Goal: Transaction & Acquisition: Purchase product/service

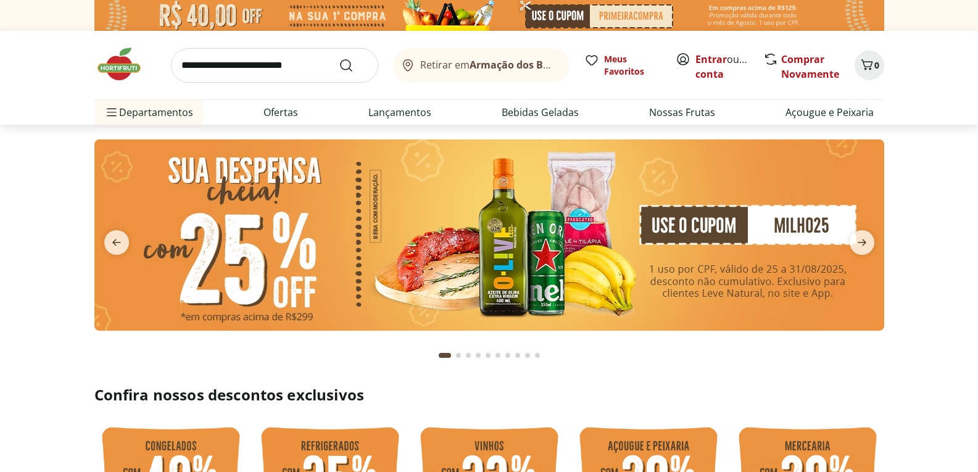
click at [907, 149] on section at bounding box center [489, 248] width 978 height 246
click at [867, 238] on icon "next" at bounding box center [862, 242] width 15 height 15
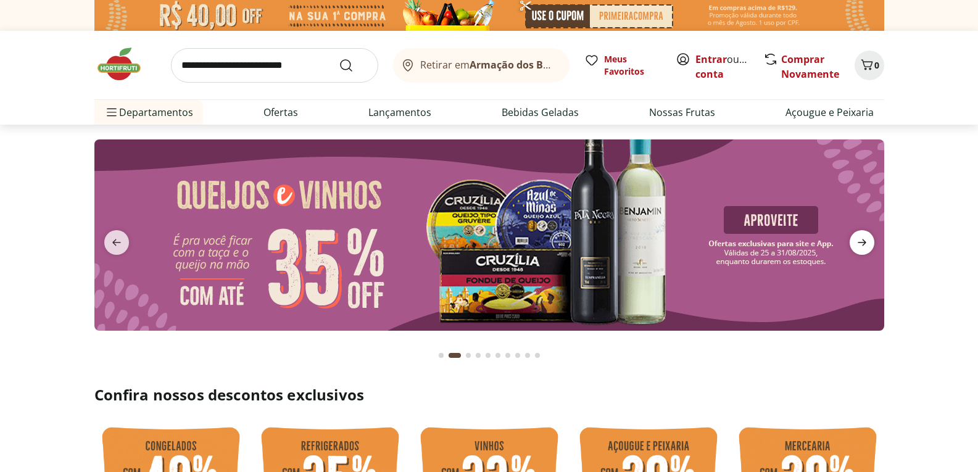
click at [867, 238] on icon "next" at bounding box center [862, 242] width 15 height 15
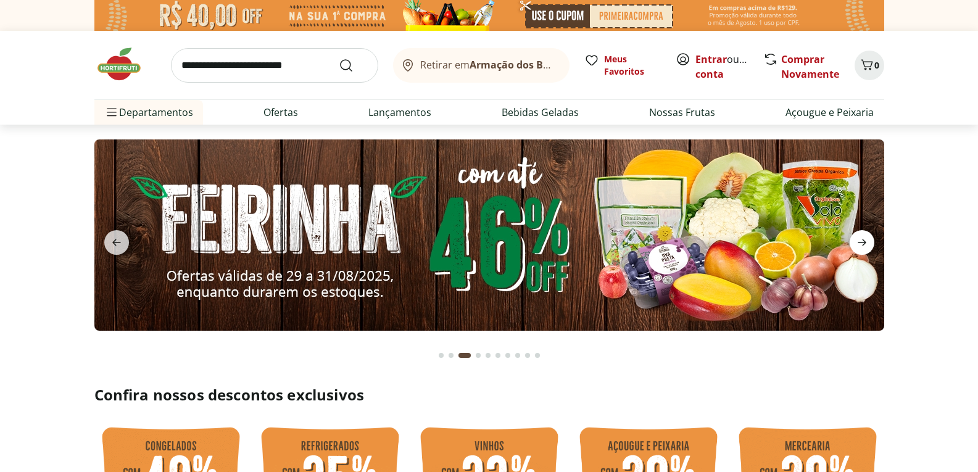
click at [867, 238] on icon "next" at bounding box center [862, 242] width 15 height 15
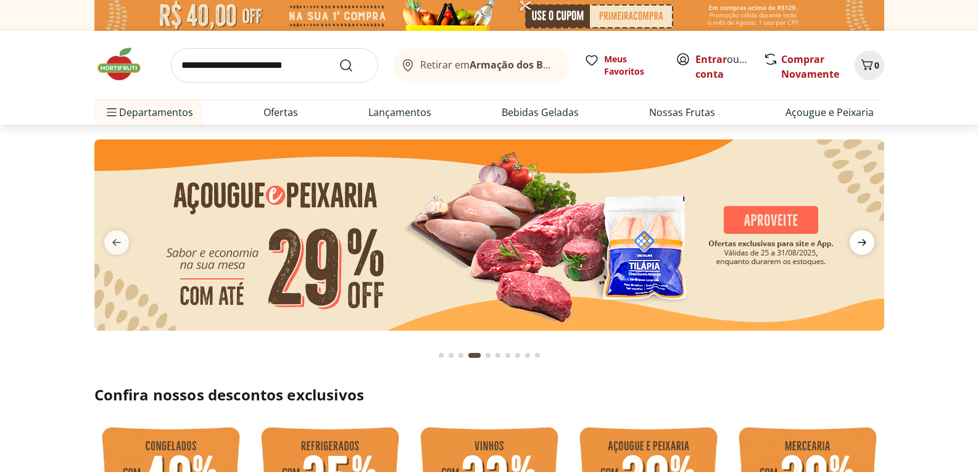
click at [867, 238] on icon "next" at bounding box center [862, 242] width 15 height 15
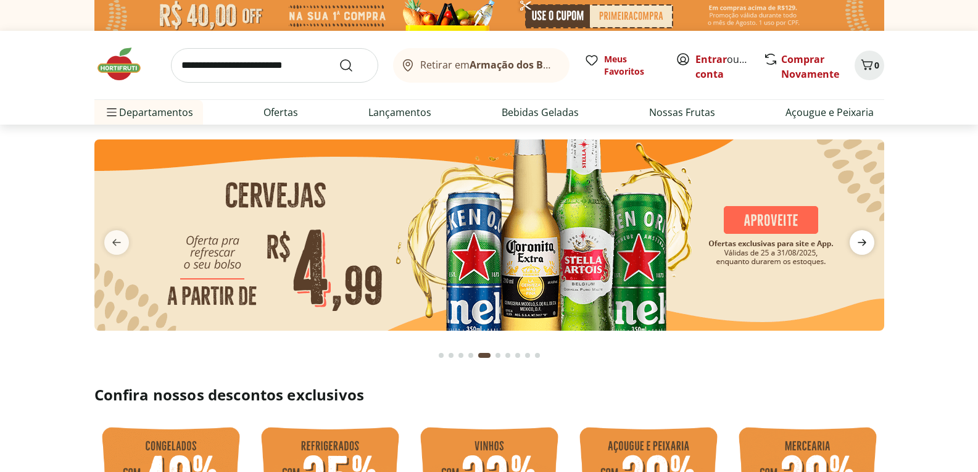
click at [867, 238] on icon "next" at bounding box center [862, 242] width 15 height 15
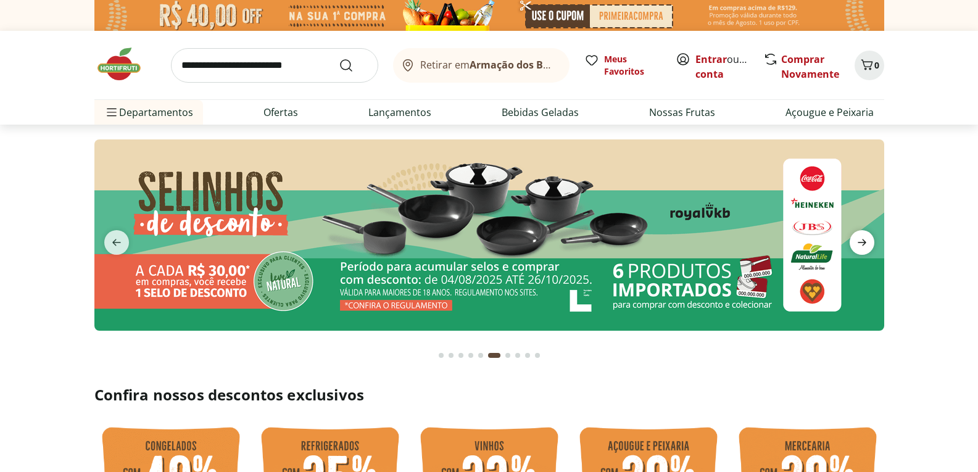
click at [867, 238] on icon "next" at bounding box center [862, 242] width 15 height 15
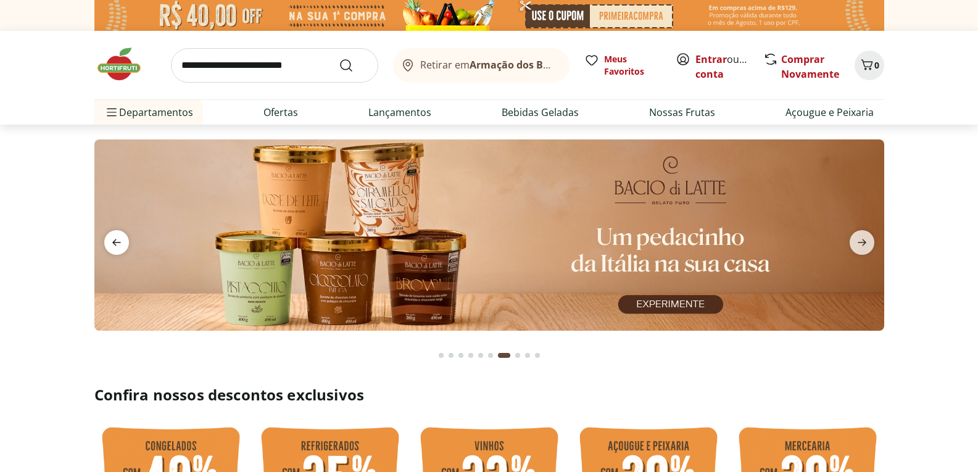
click at [112, 231] on span "previous" at bounding box center [116, 242] width 25 height 25
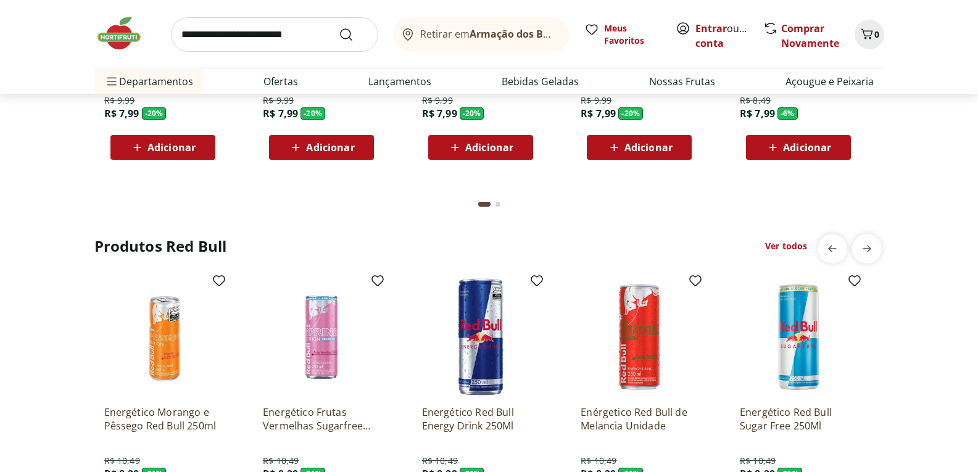
scroll to position [2654, 0]
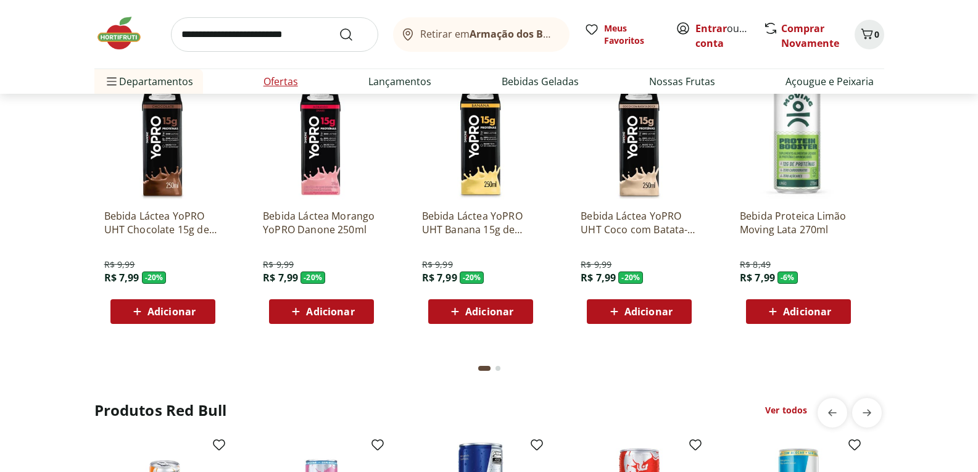
click at [294, 80] on link "Ofertas" at bounding box center [281, 81] width 35 height 15
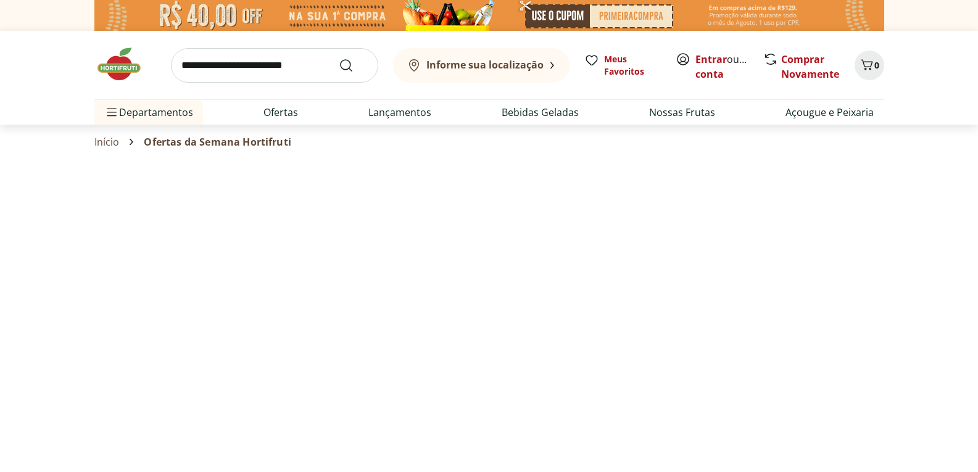
select select "**********"
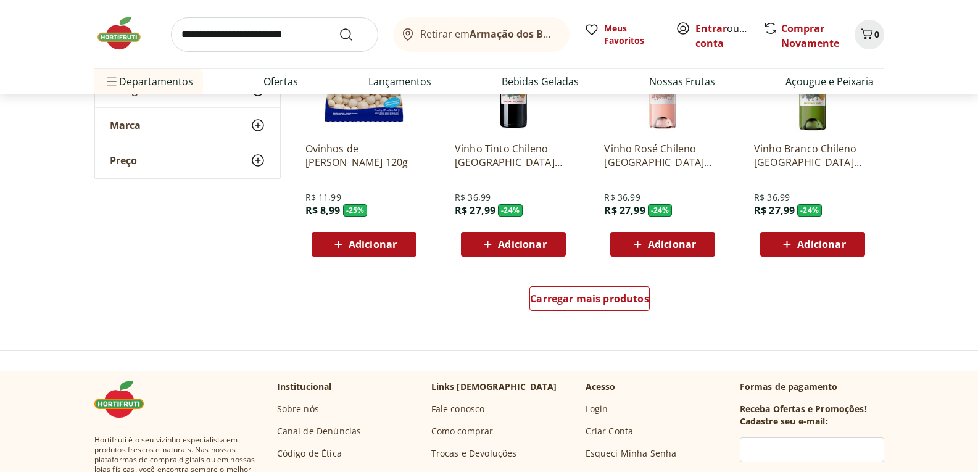
scroll to position [802, 0]
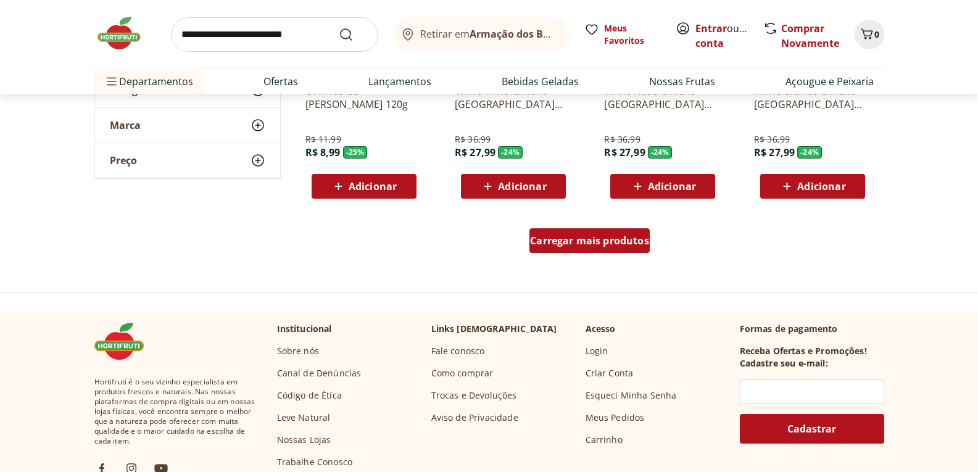
click at [571, 246] on span "Carregar mais produtos" at bounding box center [589, 241] width 119 height 10
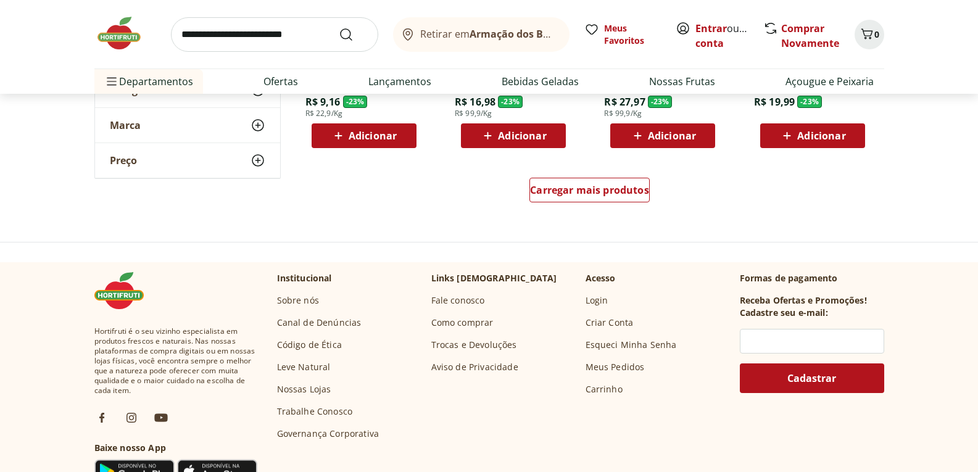
scroll to position [1667, 0]
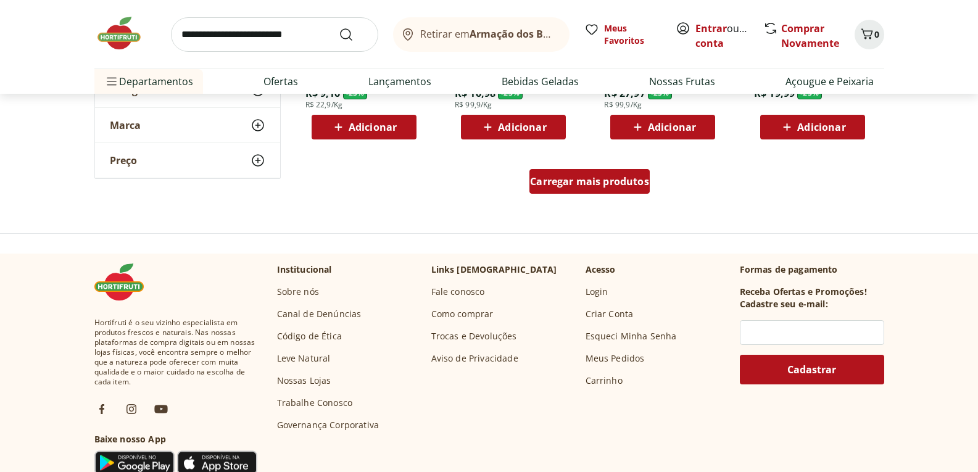
click at [577, 177] on span "Carregar mais produtos" at bounding box center [589, 182] width 119 height 10
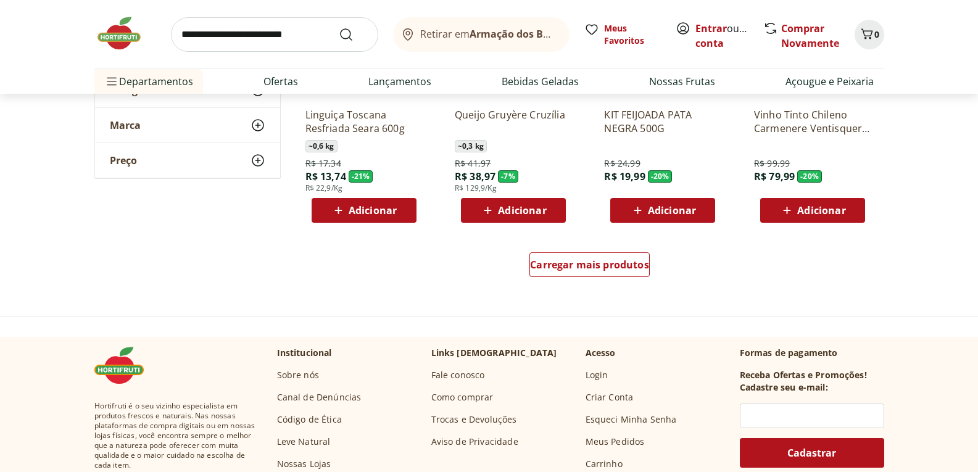
scroll to position [2407, 0]
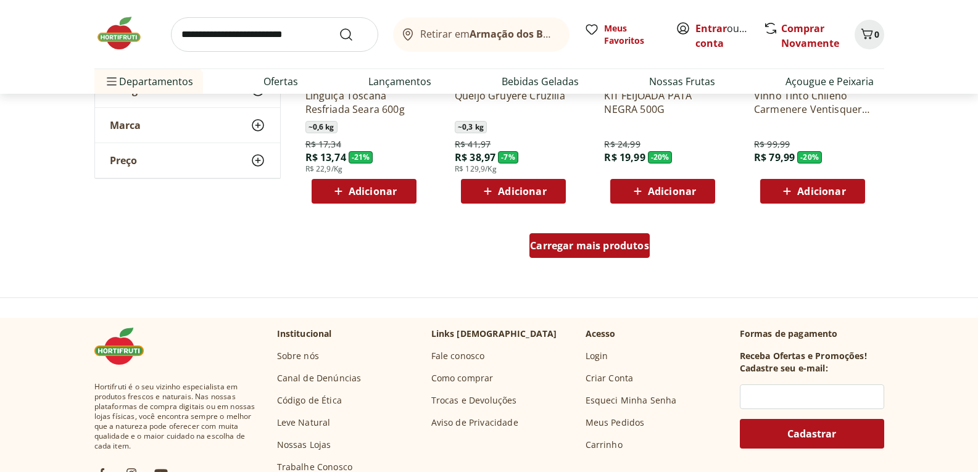
click at [619, 245] on span "Carregar mais produtos" at bounding box center [589, 246] width 119 height 10
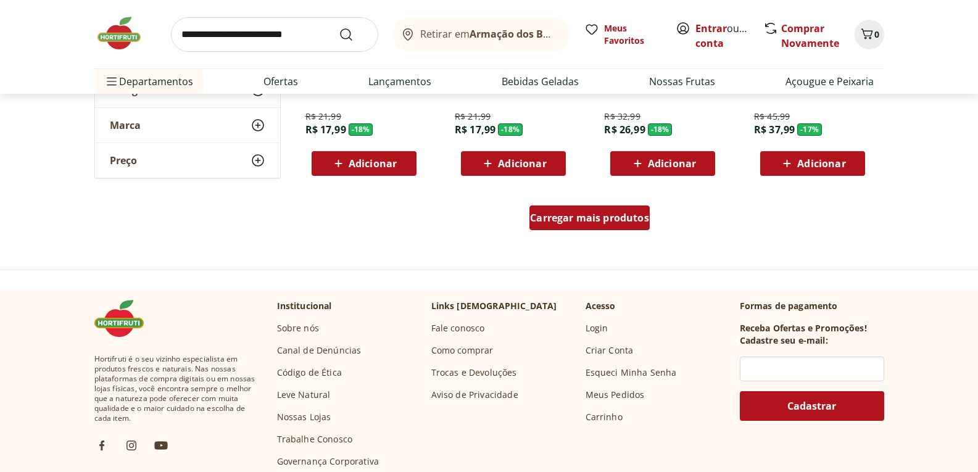
scroll to position [3272, 0]
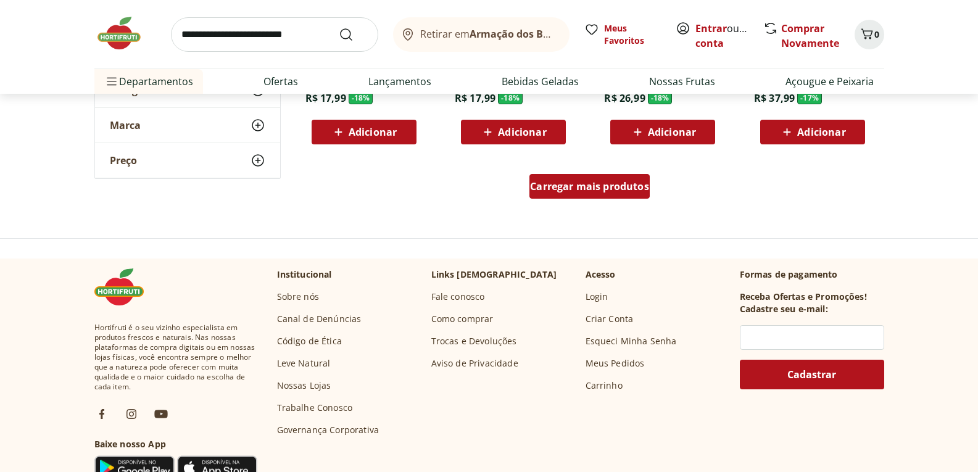
click at [614, 181] on span "Carregar mais produtos" at bounding box center [589, 186] width 119 height 10
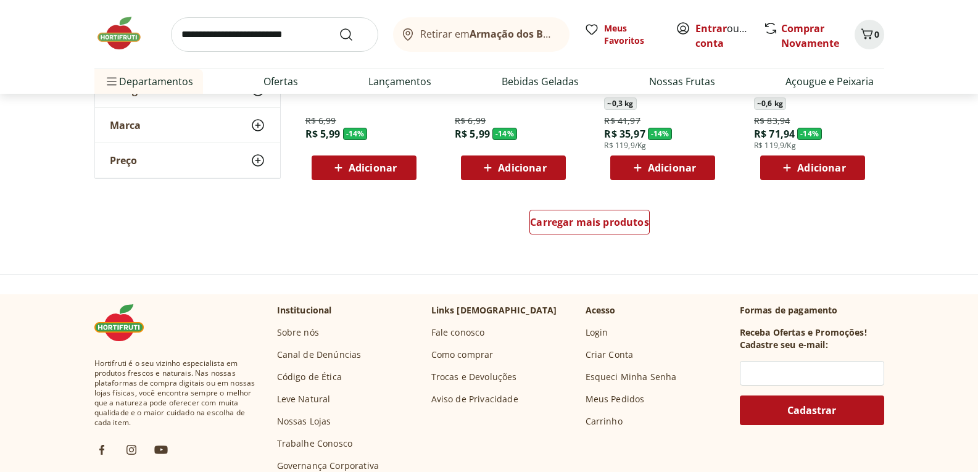
scroll to position [4136, 0]
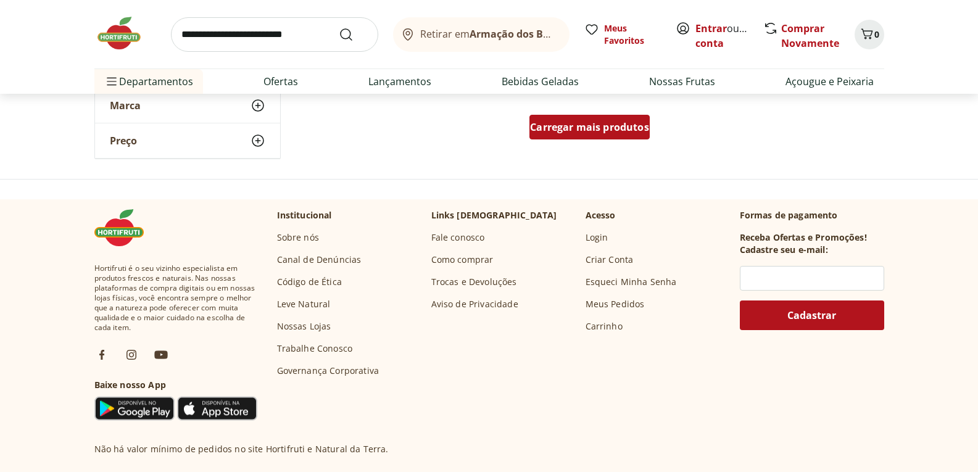
click at [599, 132] on span "Carregar mais produtos" at bounding box center [589, 127] width 119 height 10
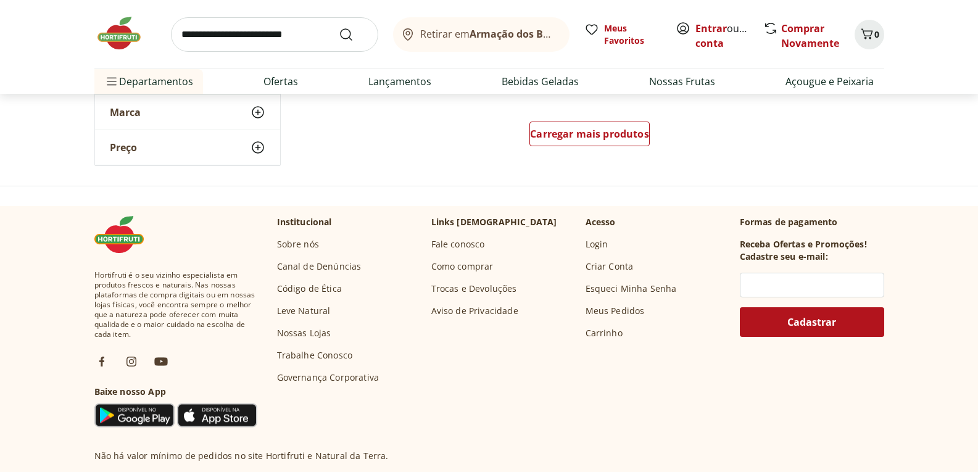
scroll to position [4938, 0]
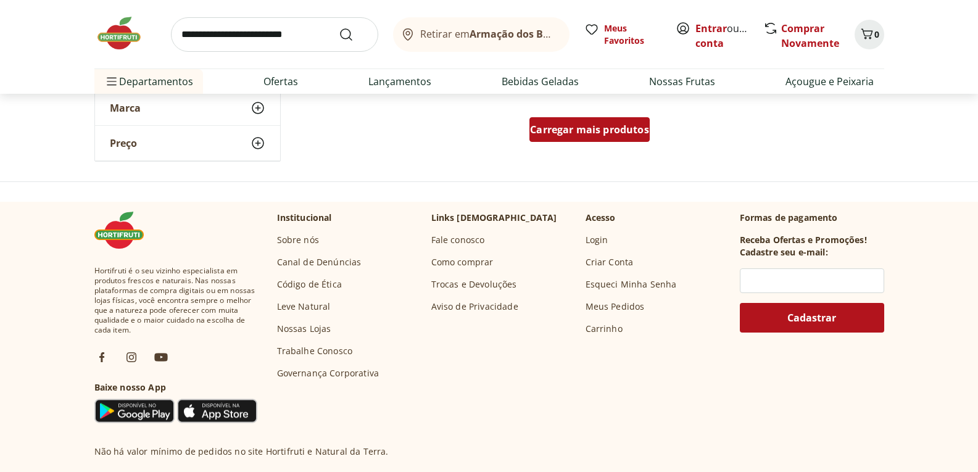
click at [591, 138] on div "Carregar mais produtos" at bounding box center [590, 129] width 120 height 25
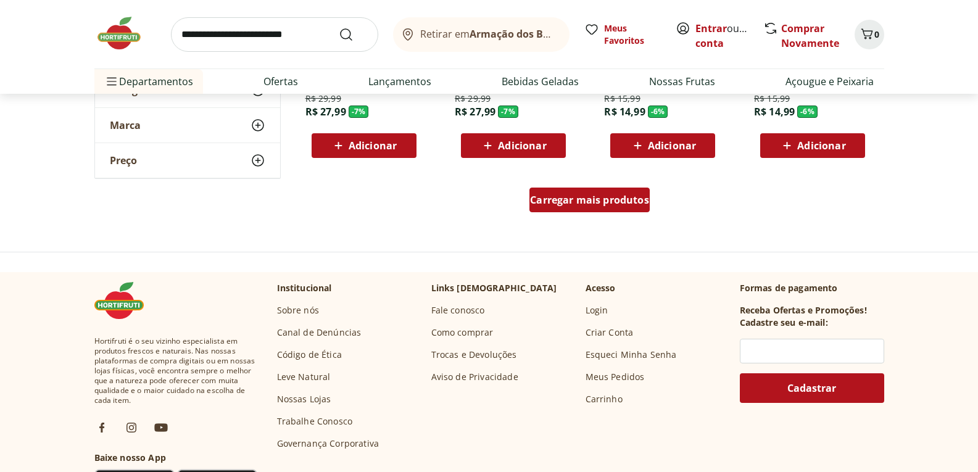
scroll to position [5679, 0]
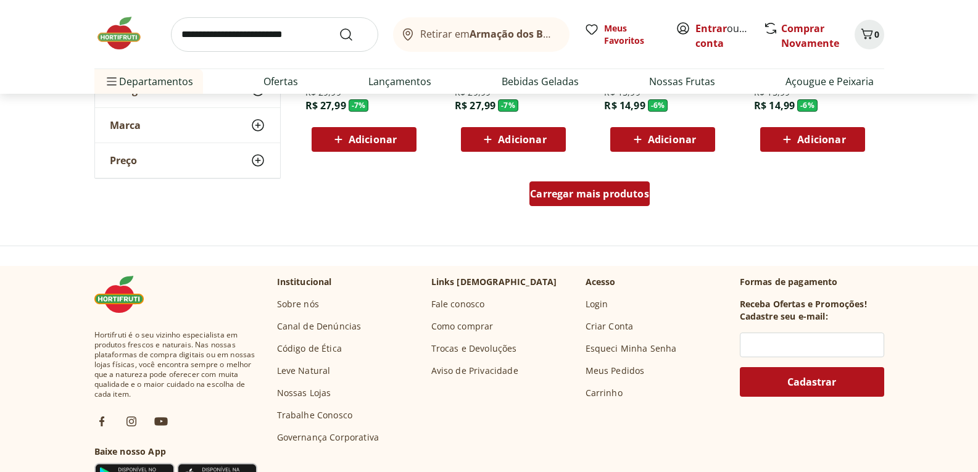
click at [580, 194] on span "Carregar mais produtos" at bounding box center [589, 194] width 119 height 10
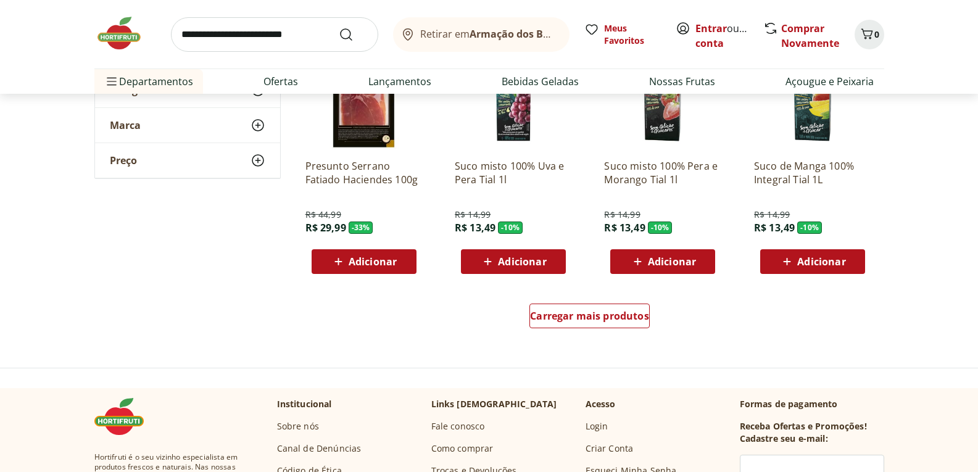
scroll to position [6358, 0]
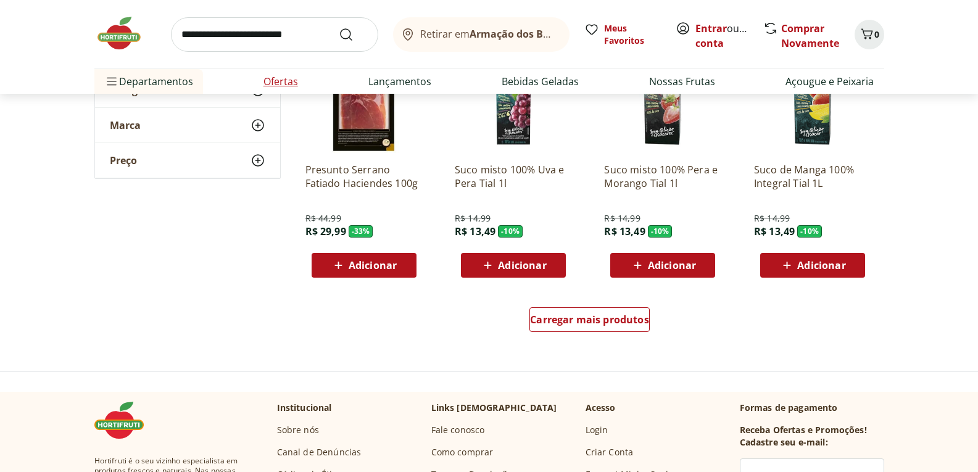
click at [273, 81] on link "Ofertas" at bounding box center [281, 81] width 35 height 15
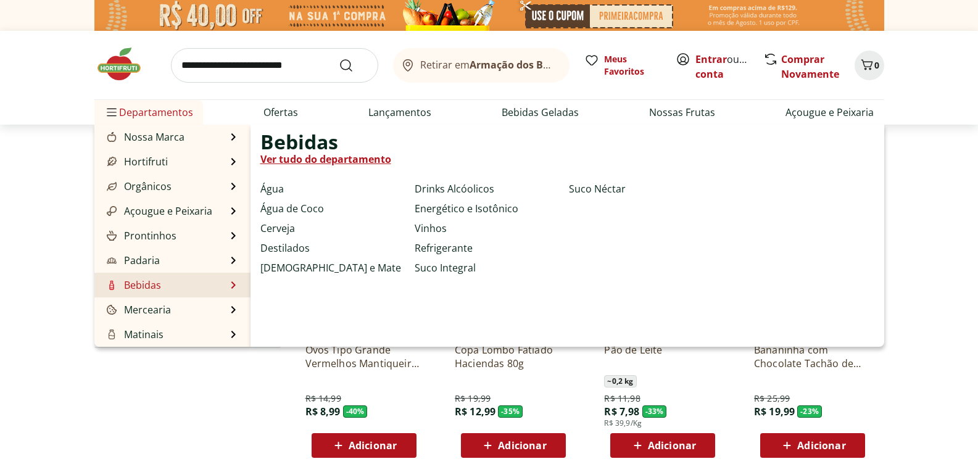
click at [141, 281] on link "Bebidas" at bounding box center [132, 285] width 57 height 15
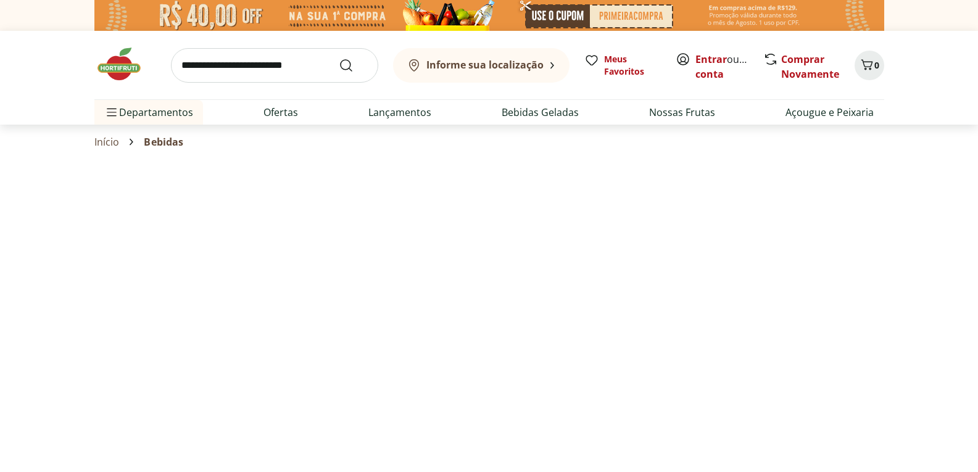
select select "**********"
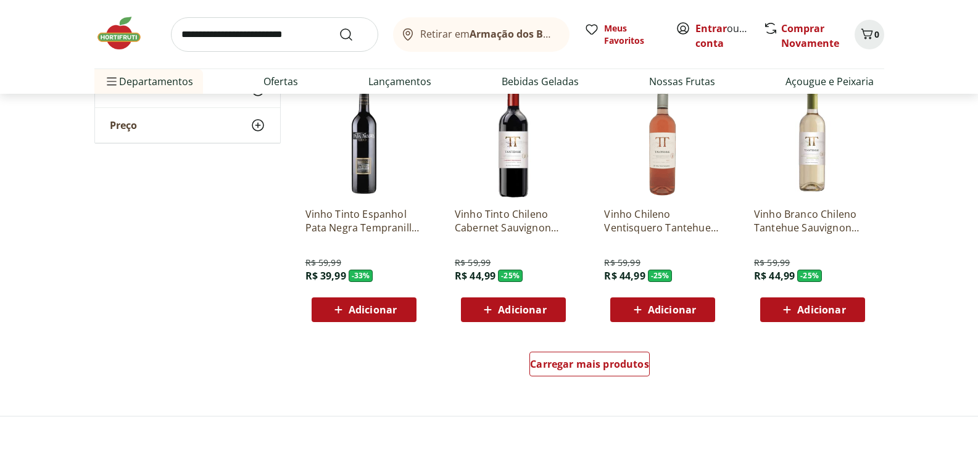
scroll to position [802, 0]
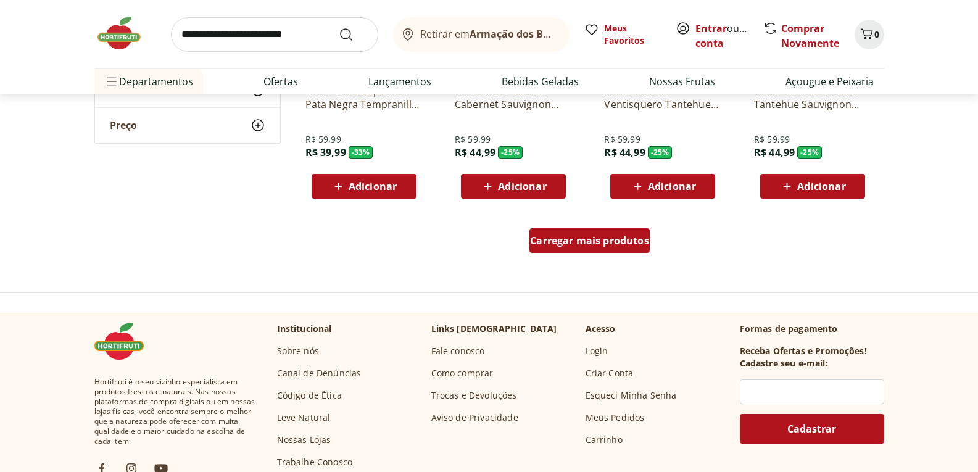
click at [572, 246] on span "Carregar mais produtos" at bounding box center [589, 241] width 119 height 10
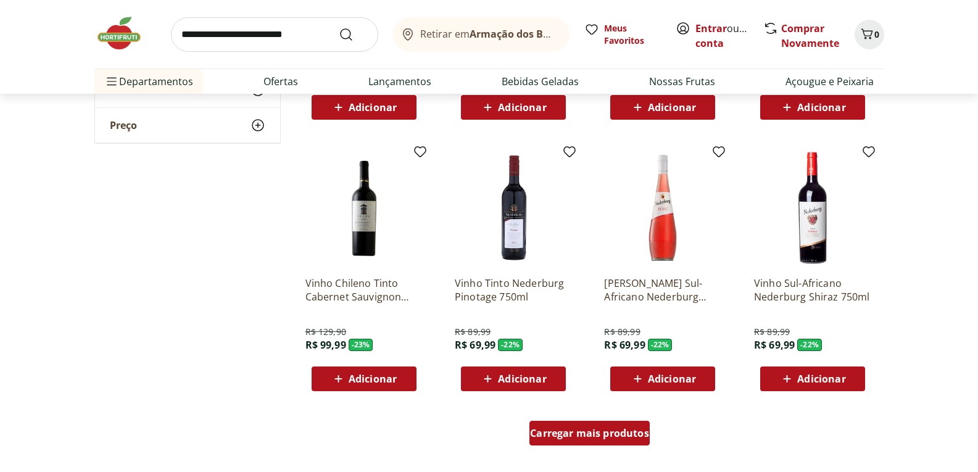
scroll to position [1543, 0]
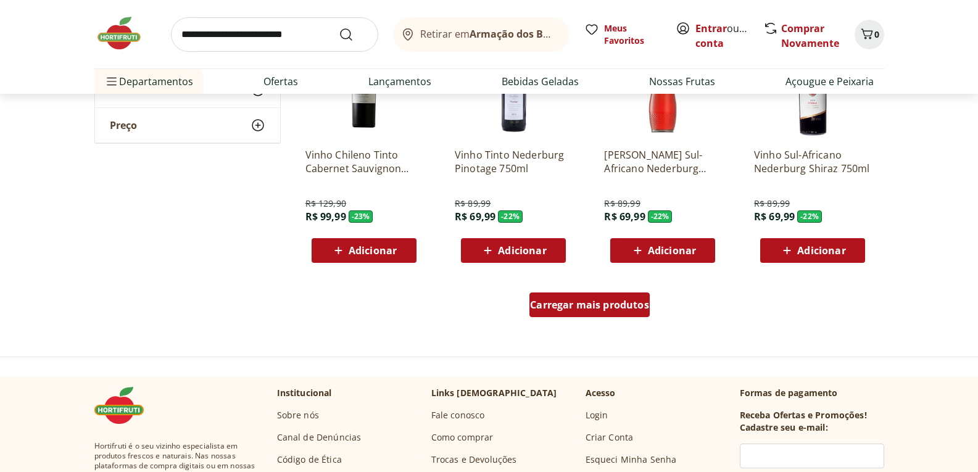
click at [562, 302] on span "Carregar mais produtos" at bounding box center [589, 305] width 119 height 10
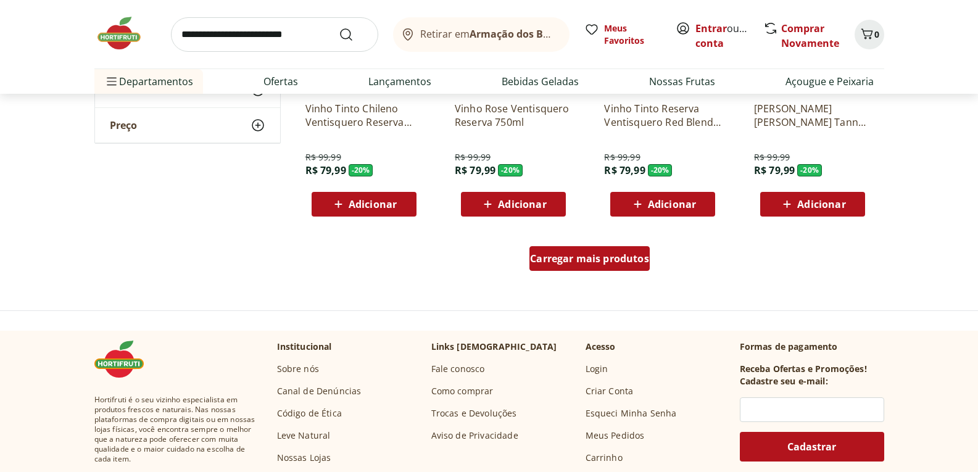
scroll to position [2407, 0]
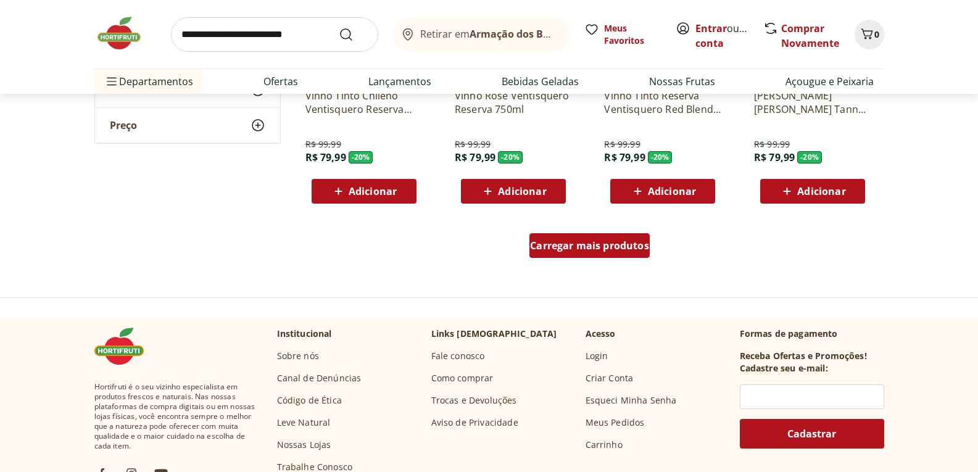
click at [575, 251] on span "Carregar mais produtos" at bounding box center [589, 246] width 119 height 10
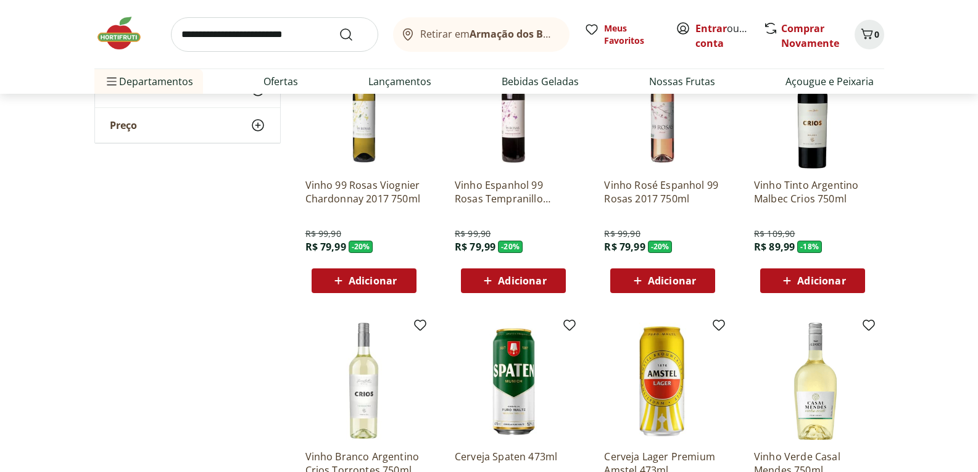
scroll to position [2778, 0]
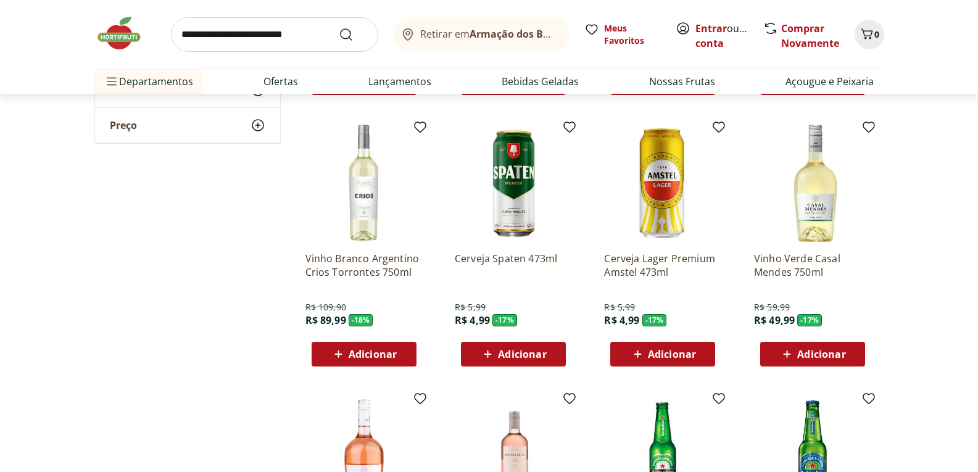
click at [820, 227] on img at bounding box center [812, 183] width 117 height 117
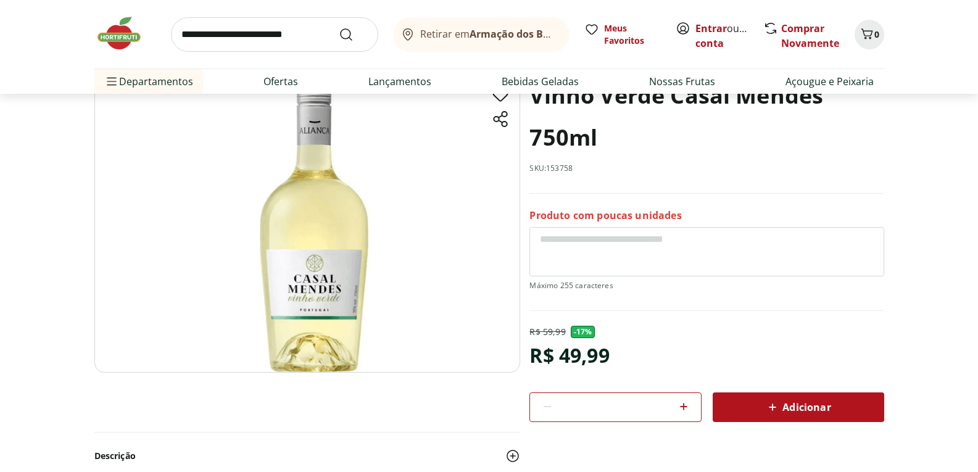
scroll to position [123, 0]
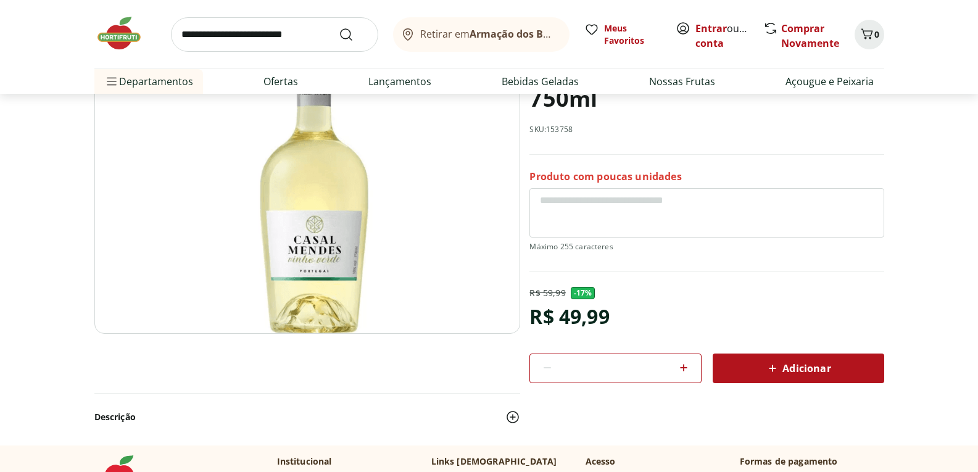
click at [788, 360] on div "Adicionar" at bounding box center [799, 368] width 152 height 22
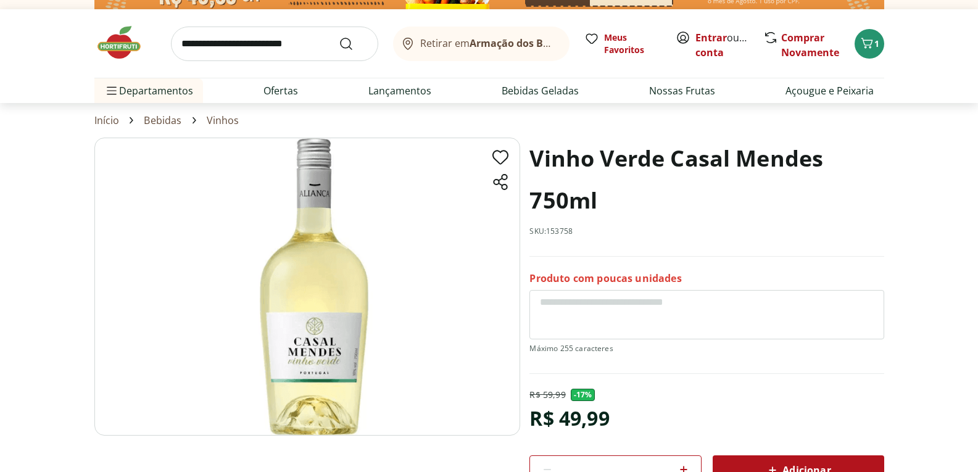
scroll to position [0, 0]
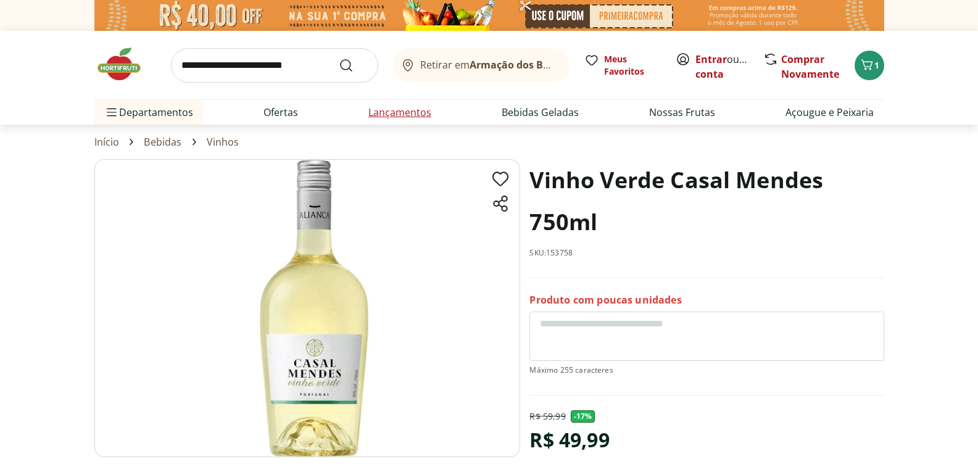
click at [407, 112] on link "Lançamentos" at bounding box center [400, 112] width 63 height 15
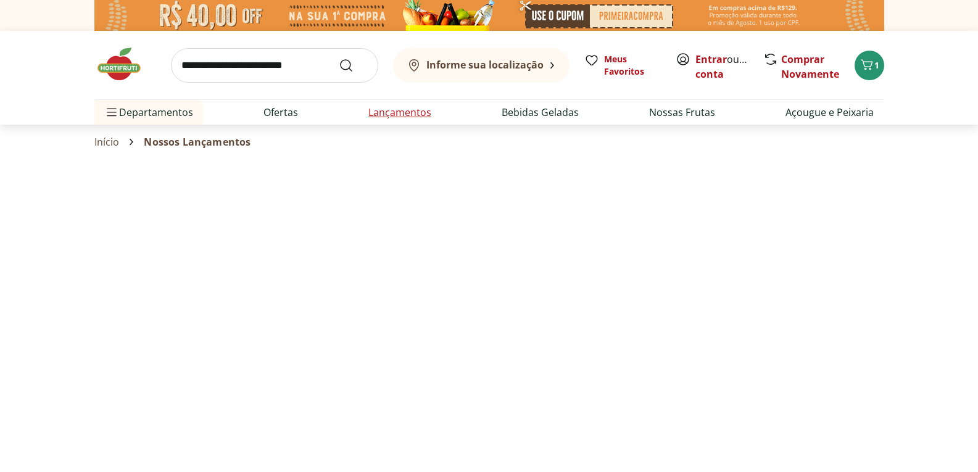
select select "**********"
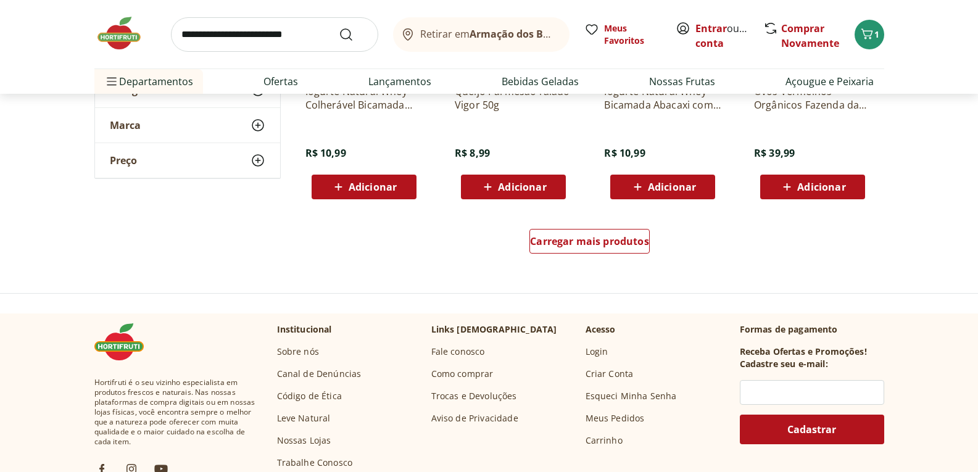
scroll to position [802, 0]
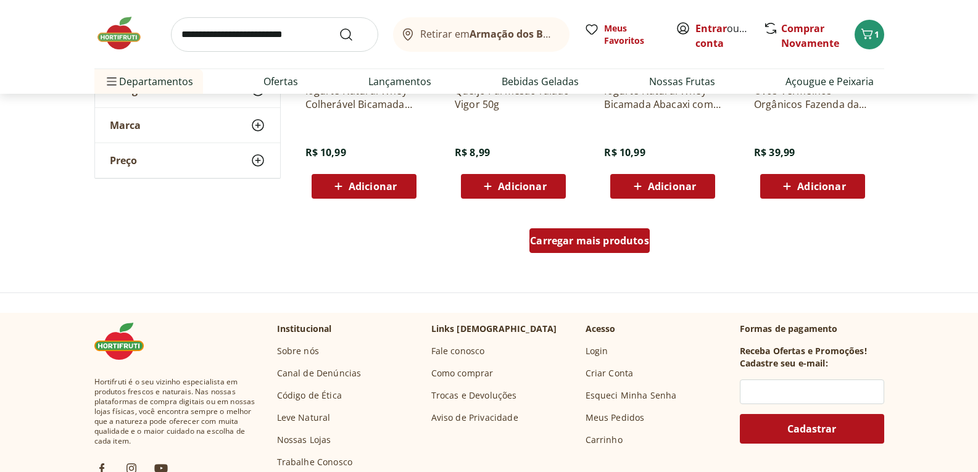
click at [578, 244] on span "Carregar mais produtos" at bounding box center [589, 241] width 119 height 10
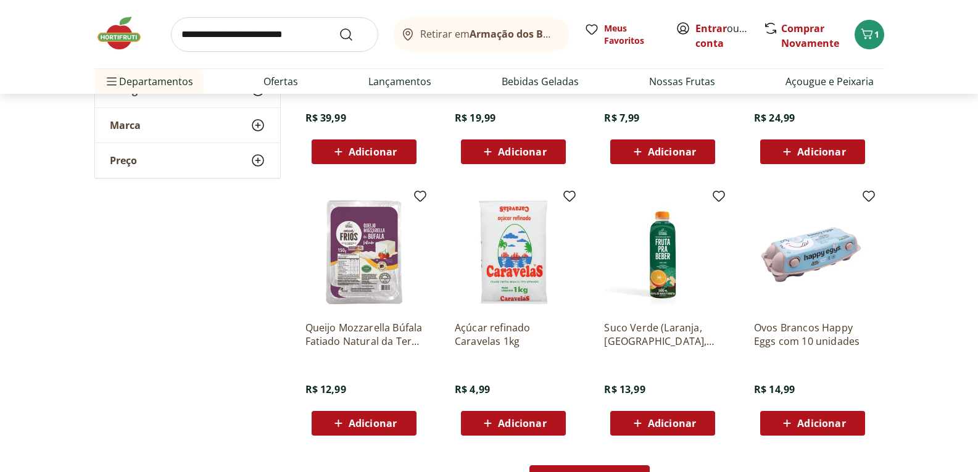
scroll to position [1543, 0]
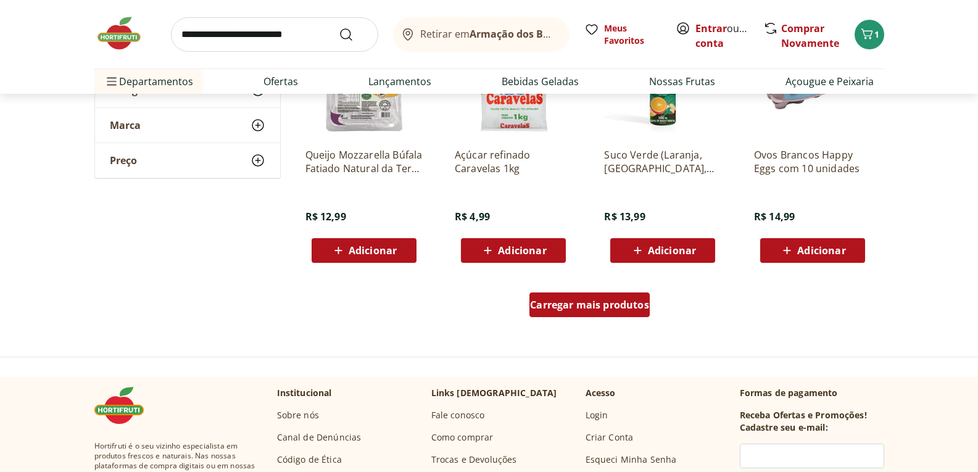
click at [555, 312] on div "Carregar mais produtos" at bounding box center [590, 305] width 120 height 25
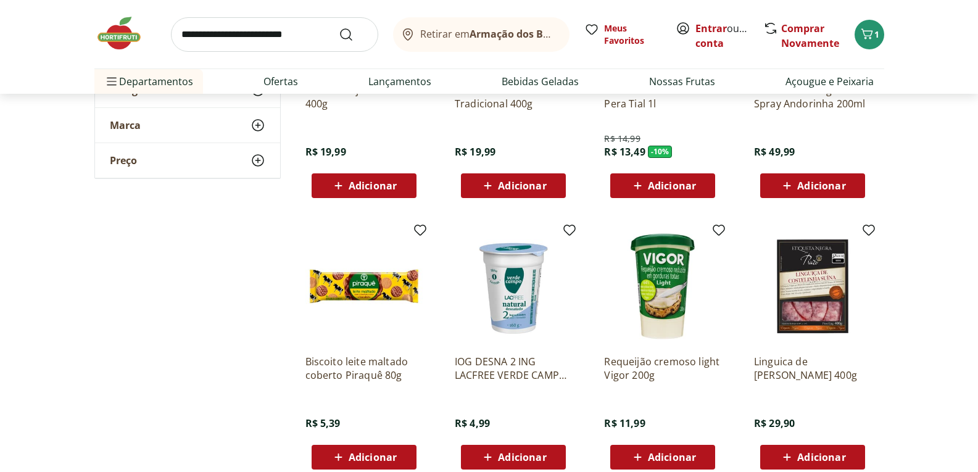
scroll to position [2284, 0]
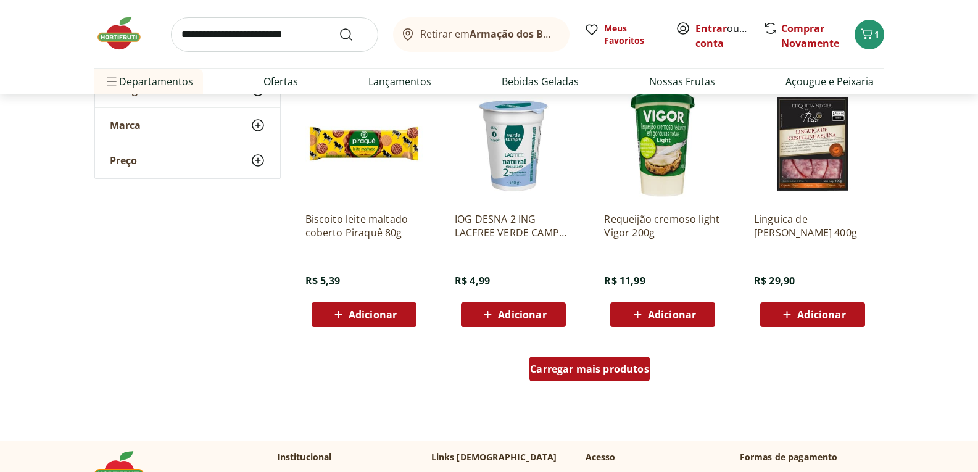
click at [599, 370] on span "Carregar mais produtos" at bounding box center [589, 369] width 119 height 10
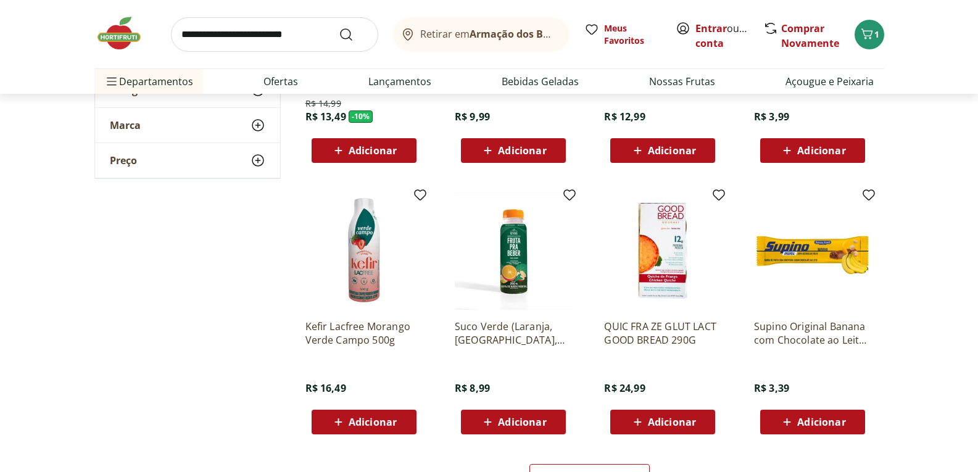
scroll to position [3086, 0]
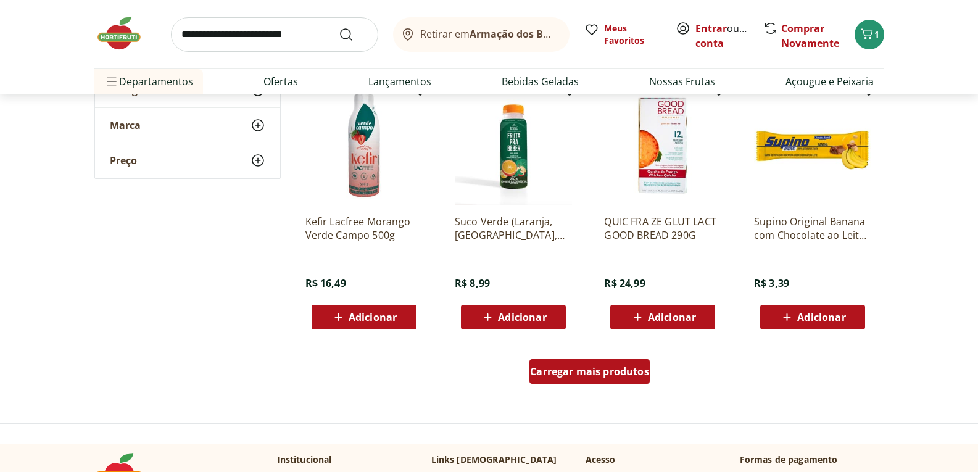
click at [598, 370] on span "Carregar mais produtos" at bounding box center [589, 372] width 119 height 10
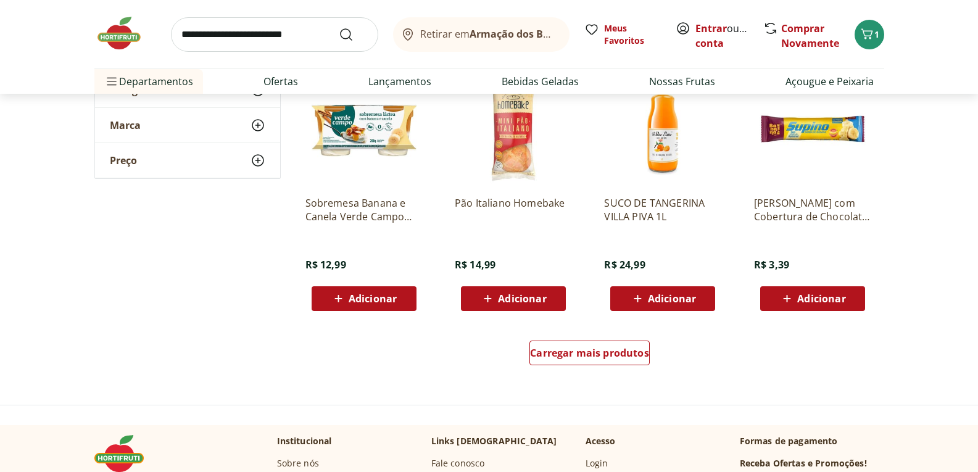
scroll to position [3951, 0]
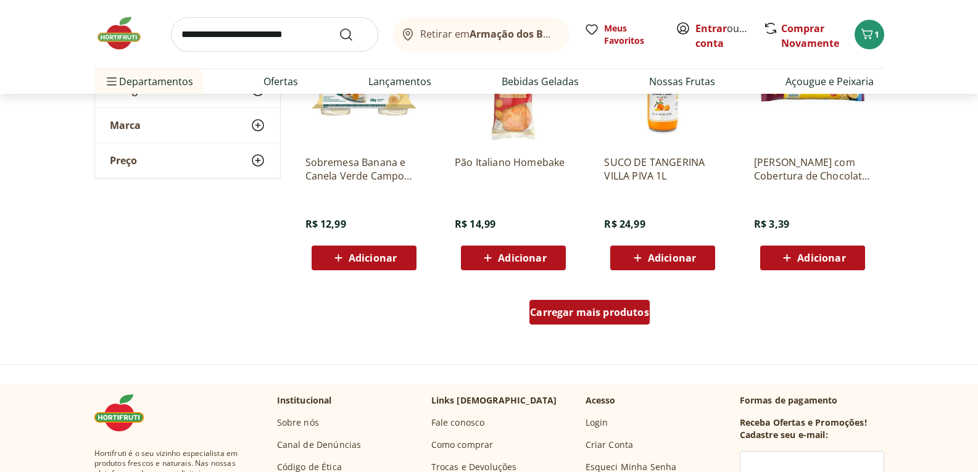
click at [604, 315] on span "Carregar mais produtos" at bounding box center [589, 312] width 119 height 10
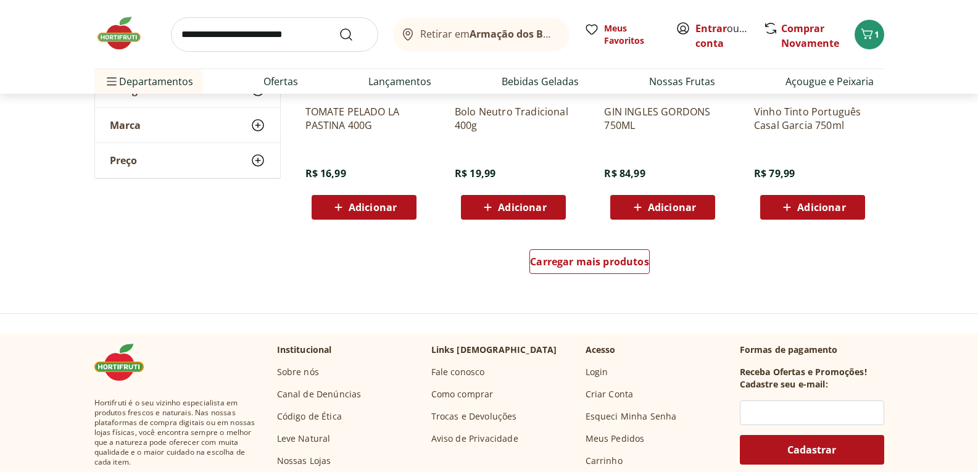
scroll to position [4876, 0]
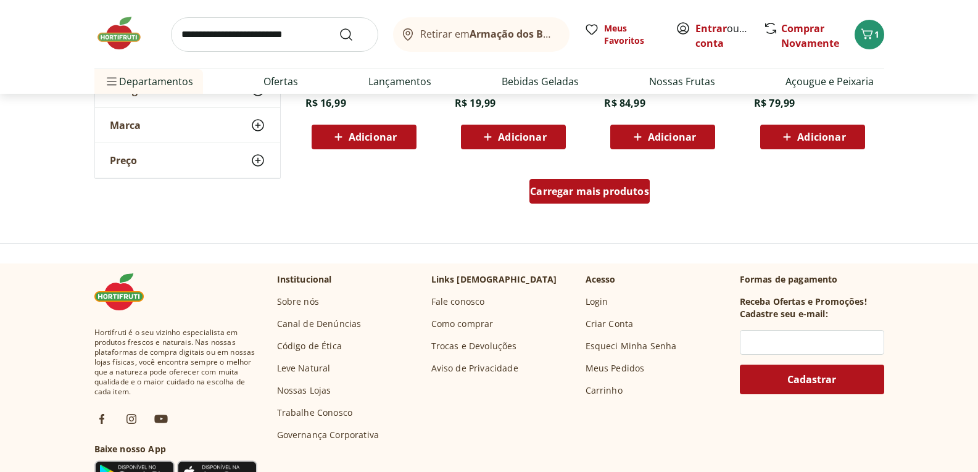
click at [598, 191] on span "Carregar mais produtos" at bounding box center [589, 191] width 119 height 10
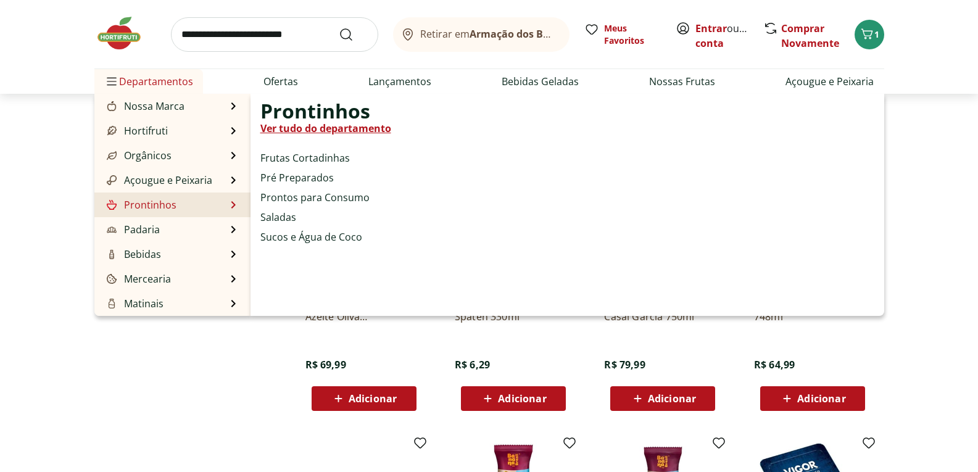
click at [145, 209] on link "Prontinhos" at bounding box center [140, 205] width 72 height 15
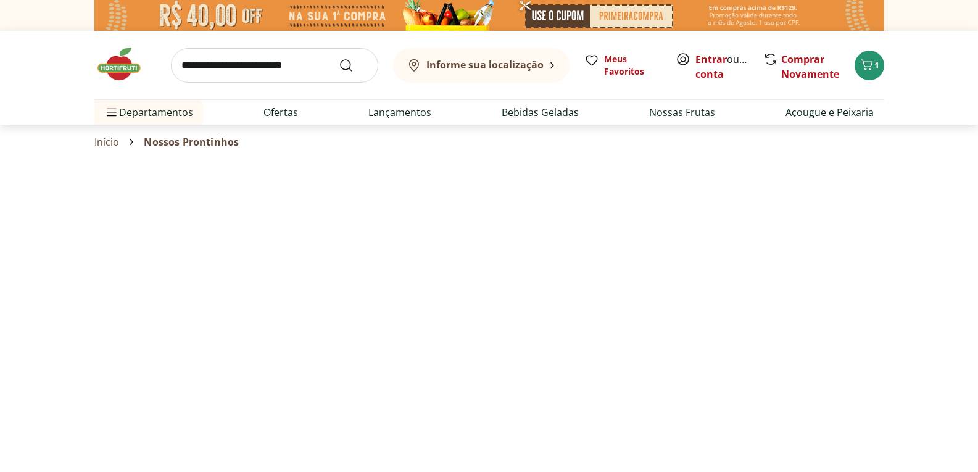
select select "**********"
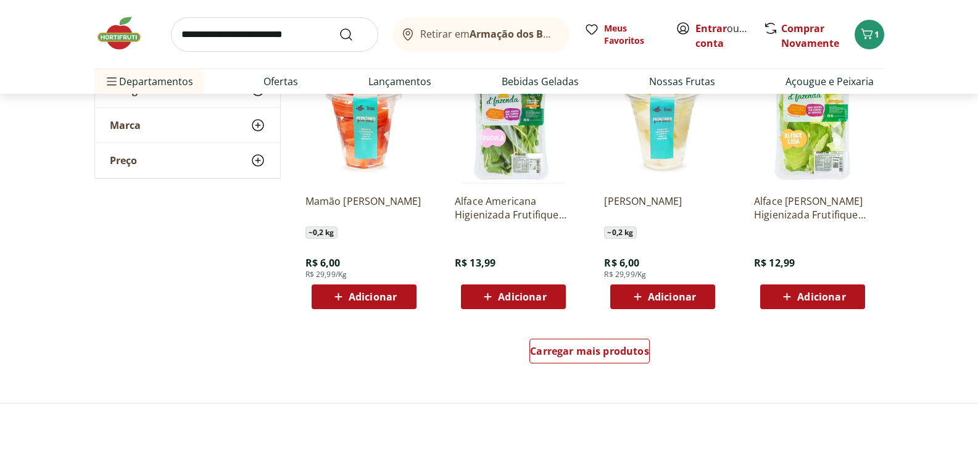
scroll to position [741, 0]
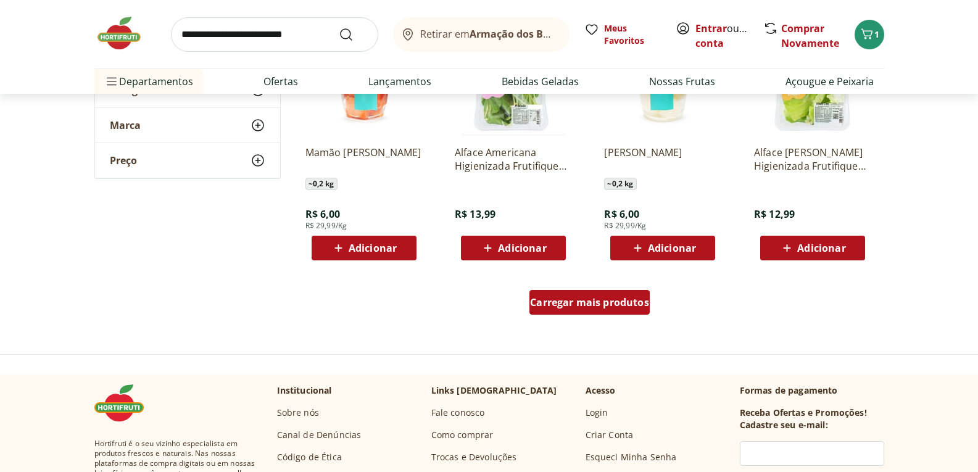
click at [594, 299] on span "Carregar mais produtos" at bounding box center [589, 303] width 119 height 10
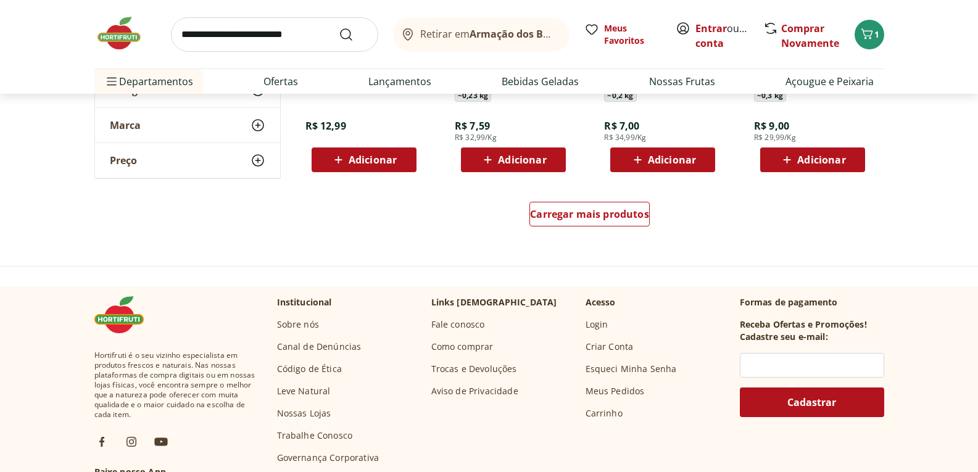
scroll to position [1667, 0]
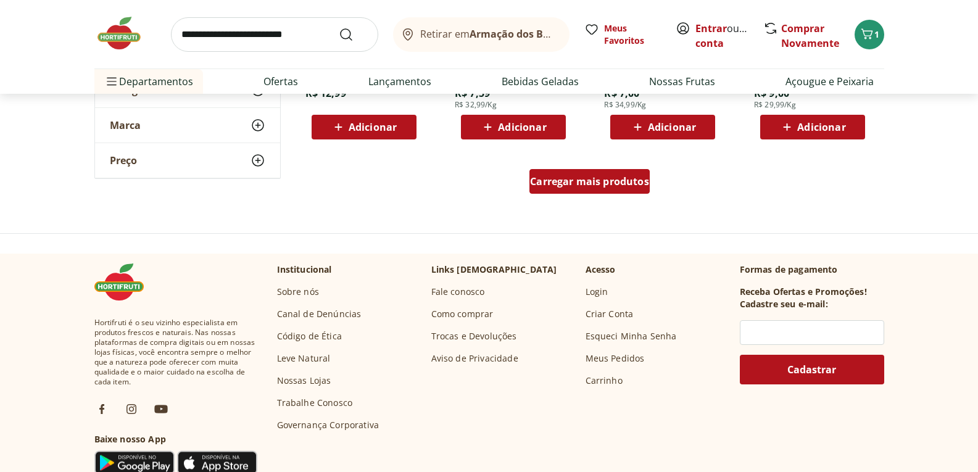
click at [581, 191] on div "Carregar mais produtos" at bounding box center [590, 181] width 120 height 25
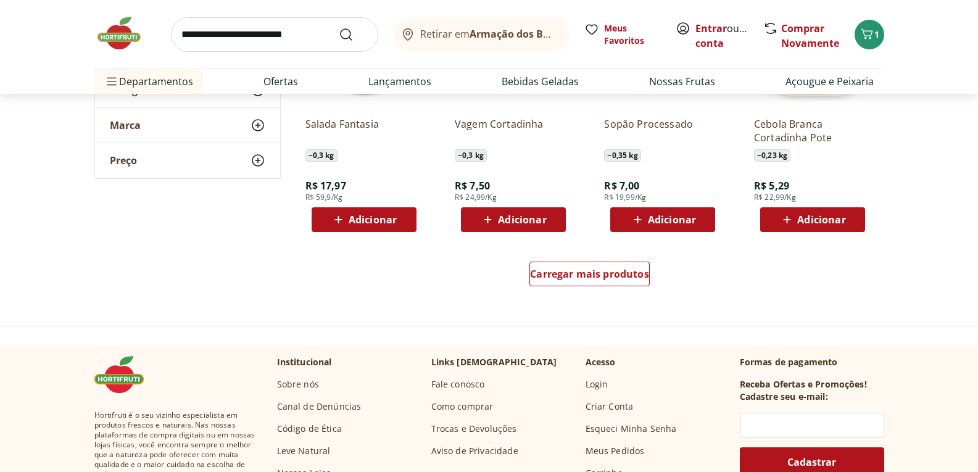
scroll to position [2407, 0]
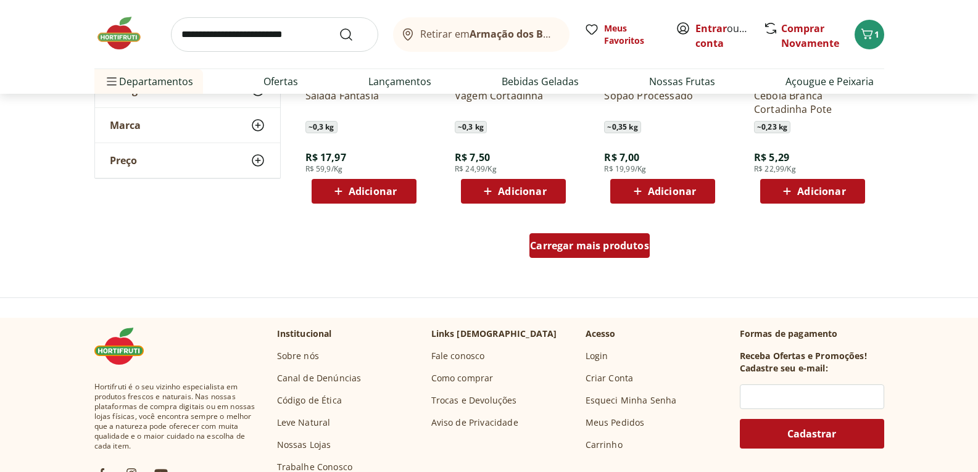
click at [591, 256] on div "Carregar mais produtos" at bounding box center [590, 245] width 120 height 25
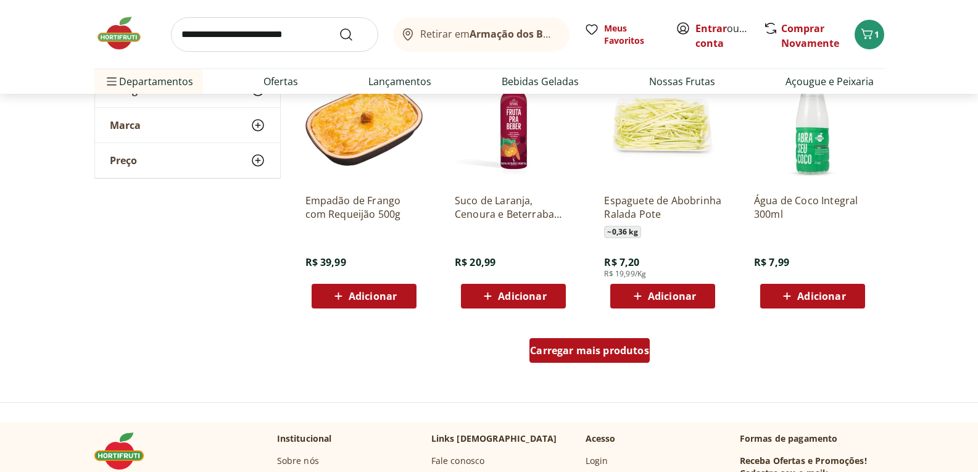
scroll to position [3148, 0]
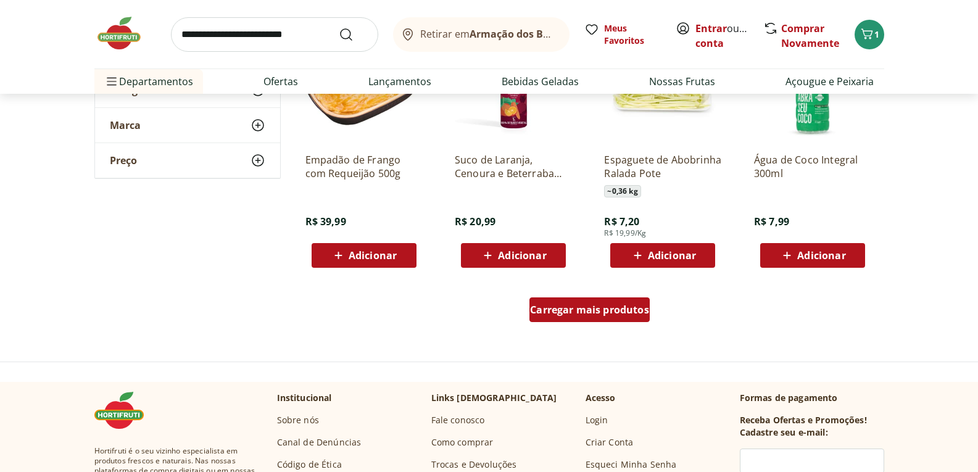
click at [574, 319] on div "Carregar mais produtos" at bounding box center [590, 310] width 120 height 25
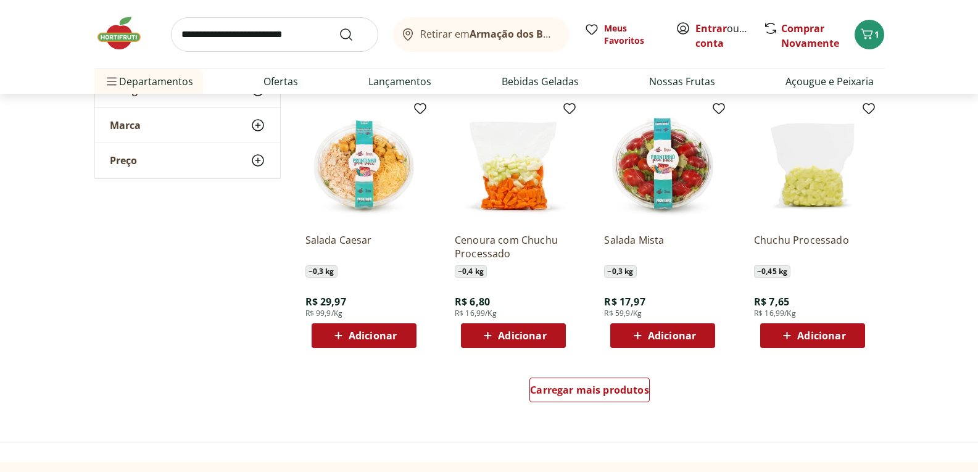
scroll to position [3889, 0]
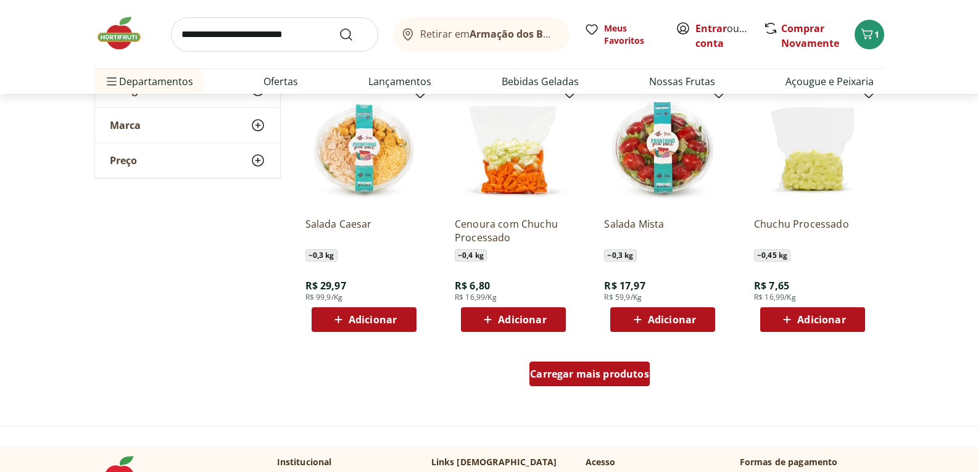
click at [575, 372] on span "Carregar mais produtos" at bounding box center [589, 374] width 119 height 10
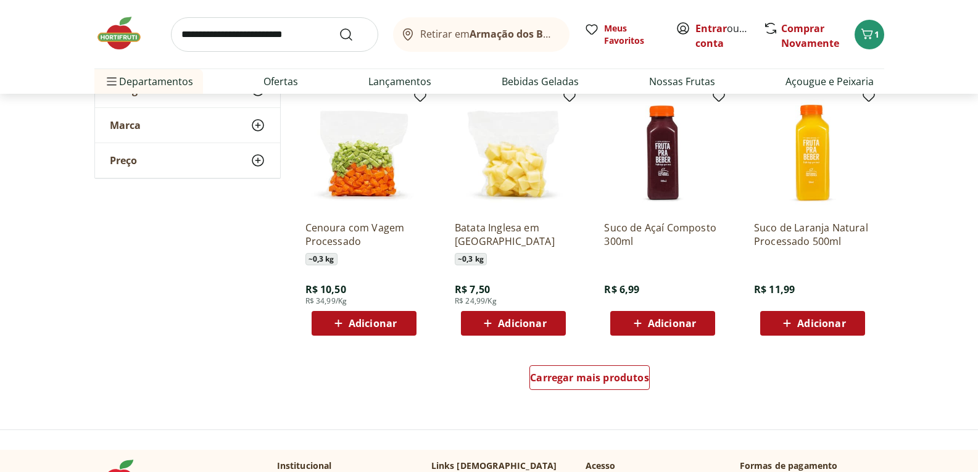
scroll to position [4691, 0]
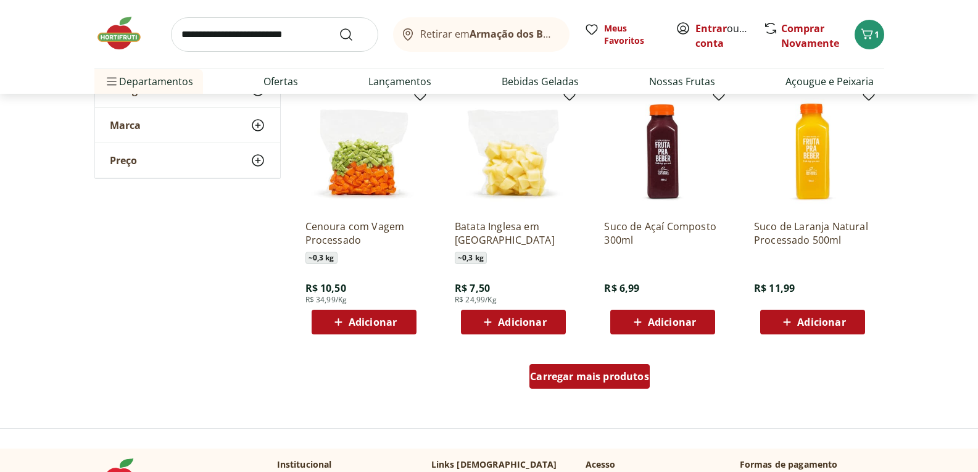
click at [586, 378] on span "Carregar mais produtos" at bounding box center [589, 377] width 119 height 10
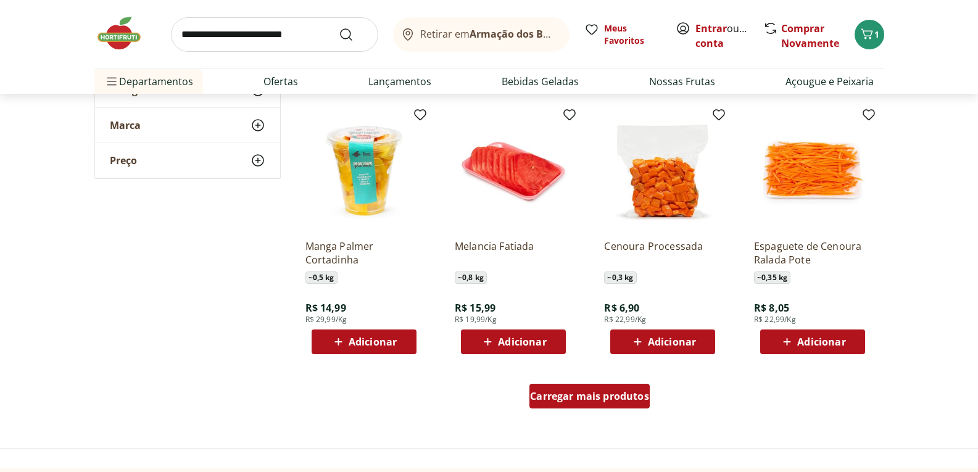
scroll to position [5494, 0]
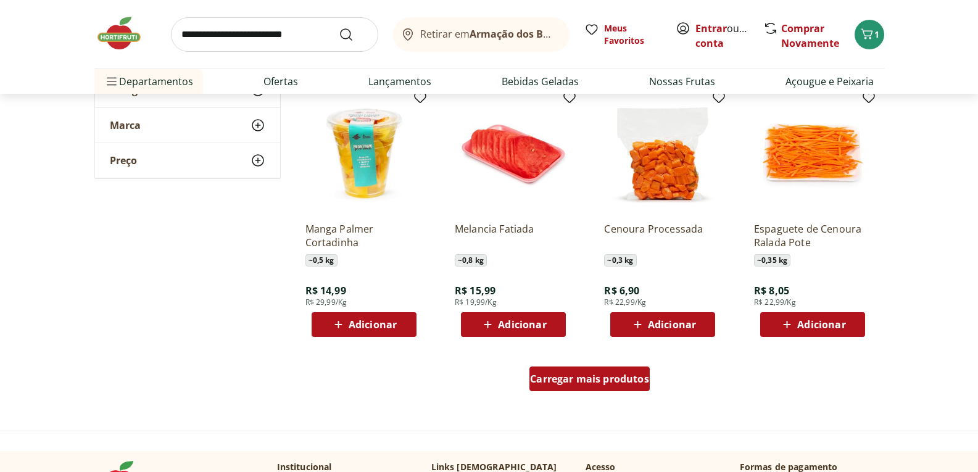
click at [587, 378] on span "Carregar mais produtos" at bounding box center [589, 379] width 119 height 10
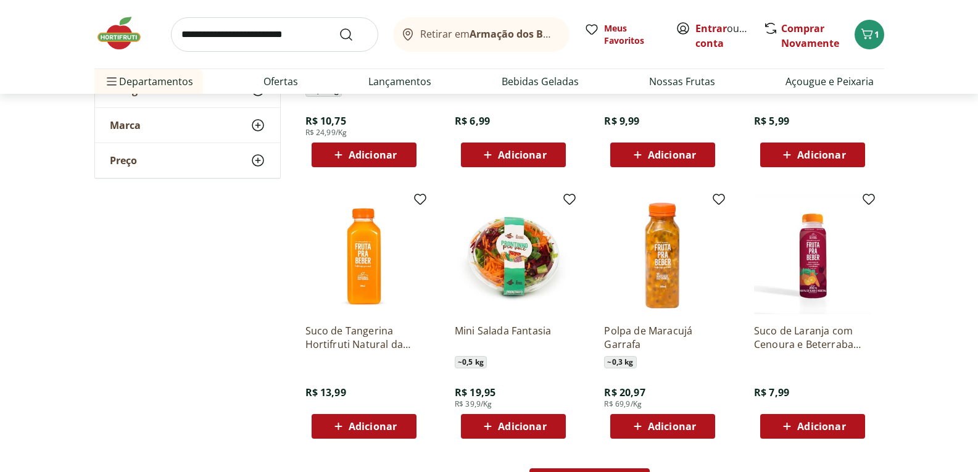
scroll to position [6358, 0]
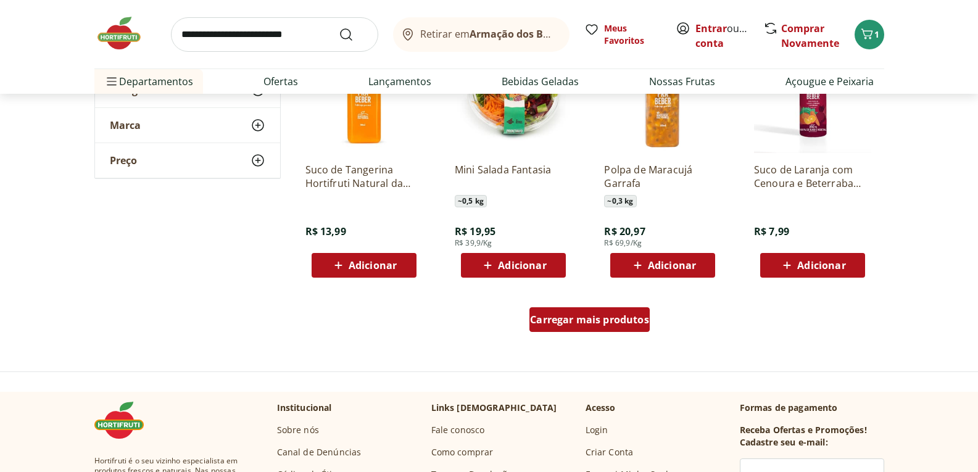
click at [602, 331] on div "Carregar mais produtos" at bounding box center [590, 319] width 120 height 25
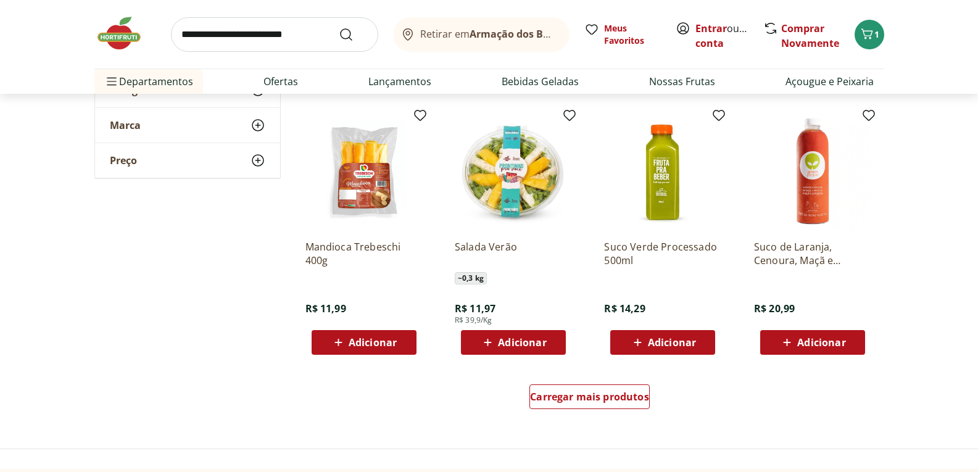
scroll to position [7099, 0]
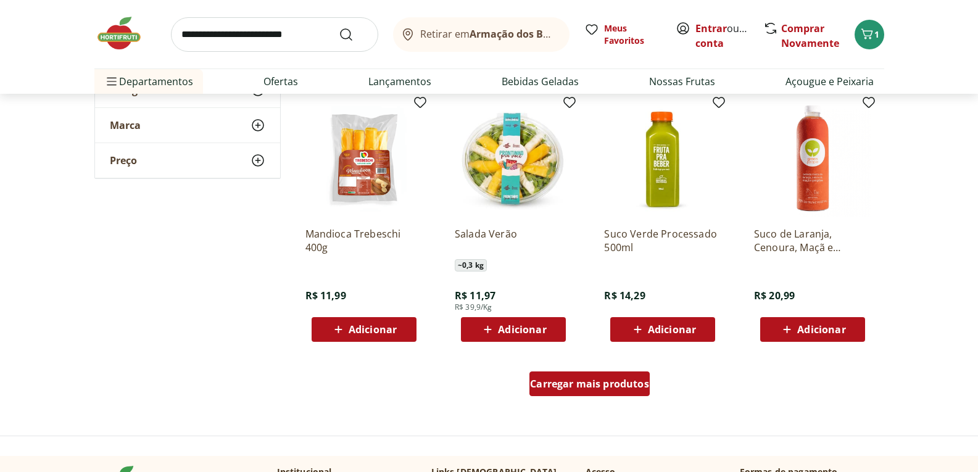
click at [611, 381] on span "Carregar mais produtos" at bounding box center [589, 384] width 119 height 10
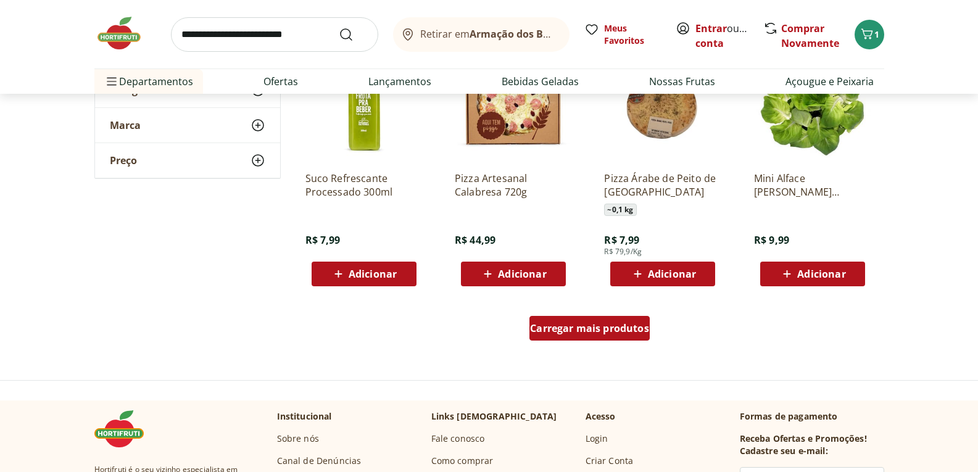
scroll to position [8025, 0]
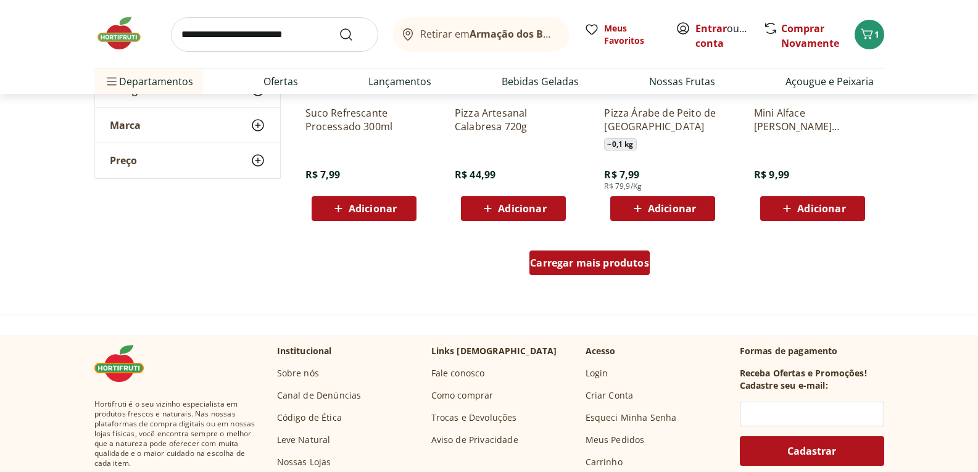
click at [597, 270] on div "Carregar mais produtos" at bounding box center [590, 263] width 120 height 25
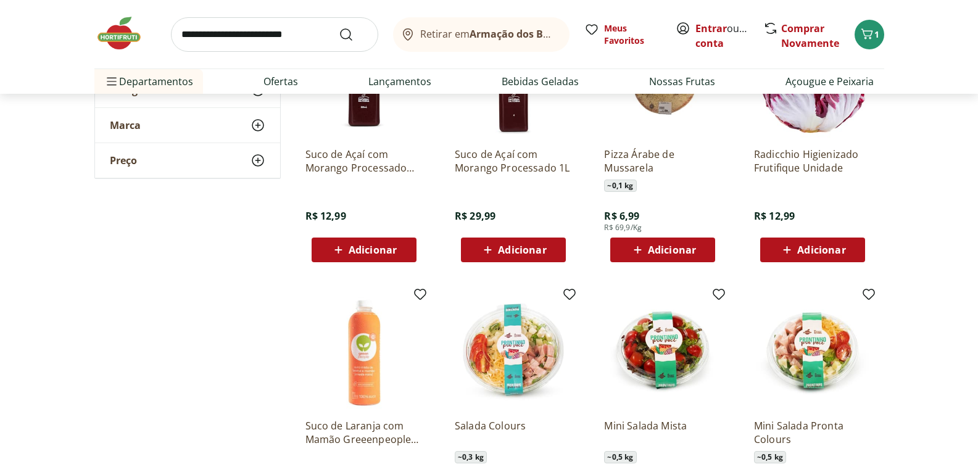
scroll to position [7193, 0]
